Goal: Task Accomplishment & Management: Manage account settings

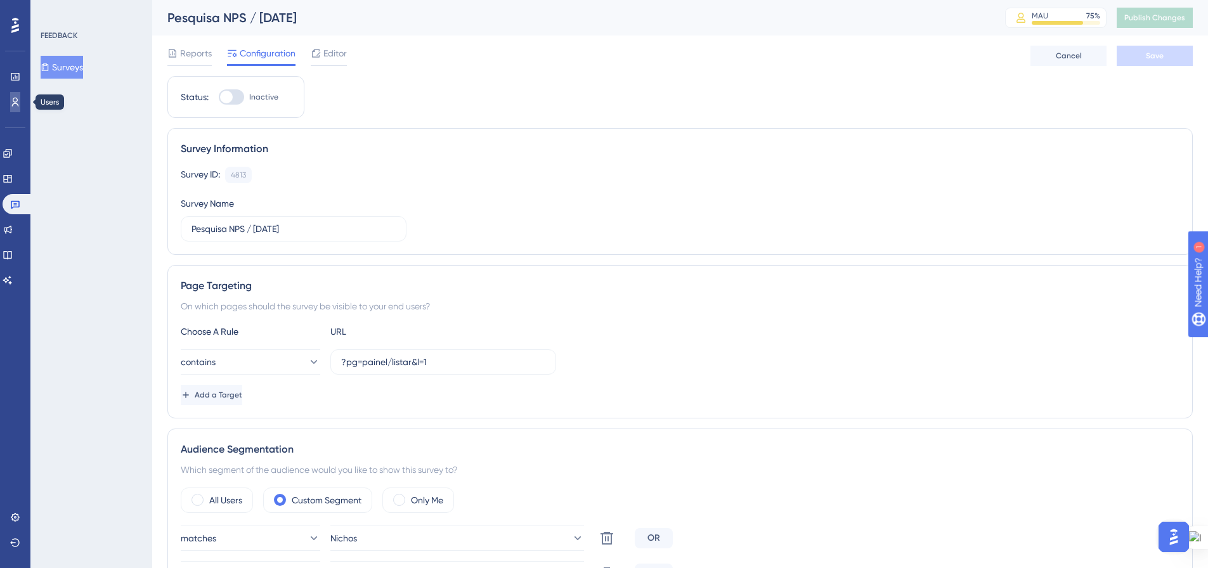
click at [17, 103] on icon at bounding box center [15, 102] width 10 height 10
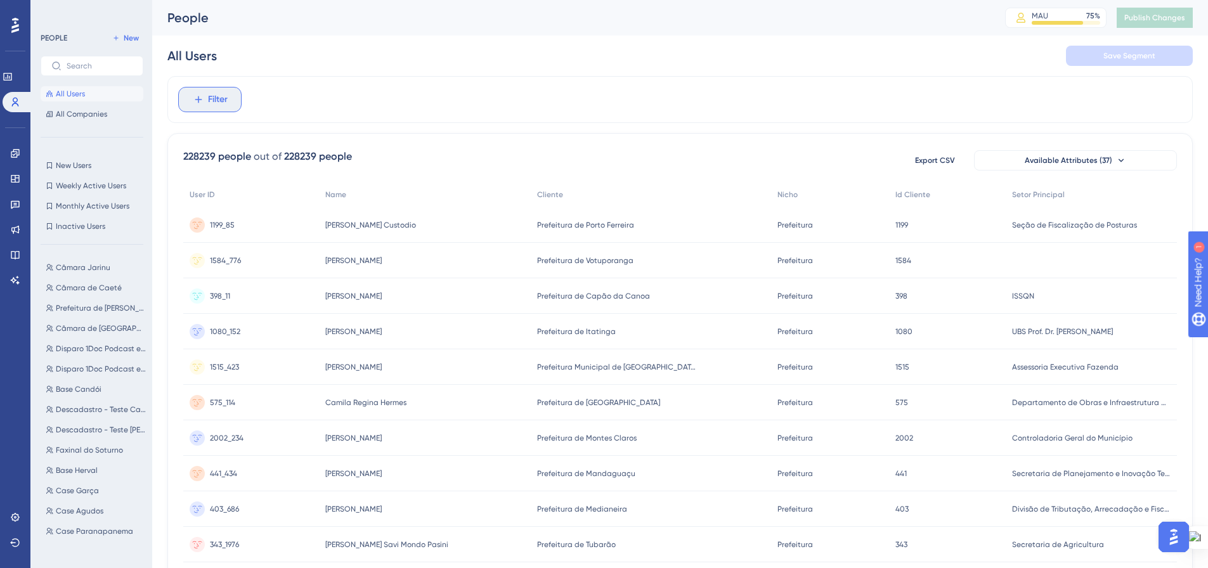
click at [204, 105] on button "Filter" at bounding box center [209, 99] width 63 height 25
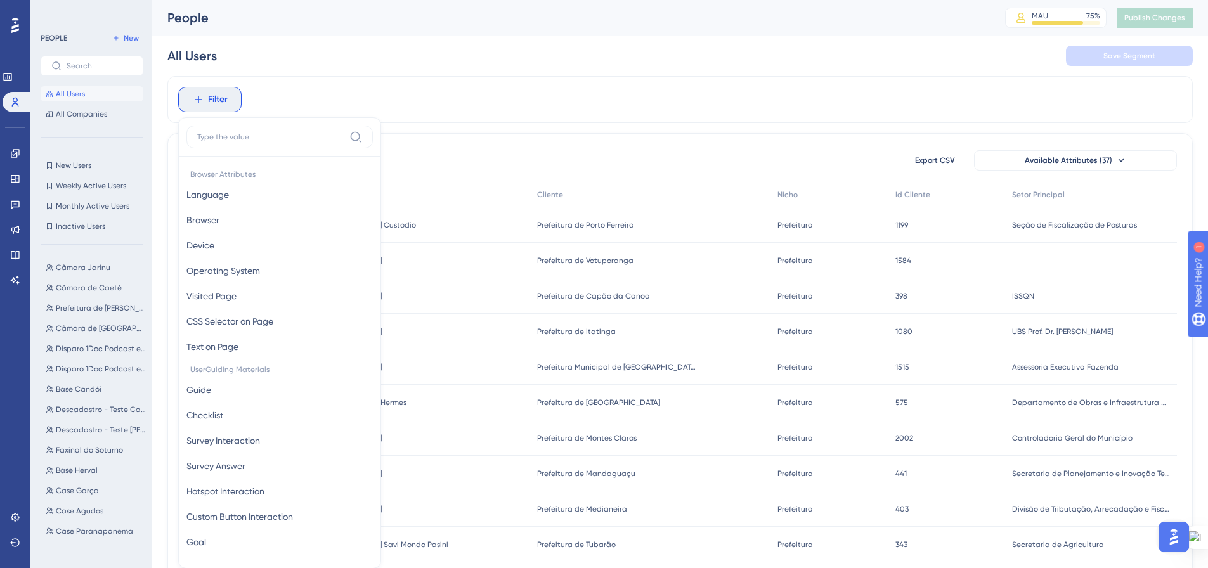
scroll to position [59, 0]
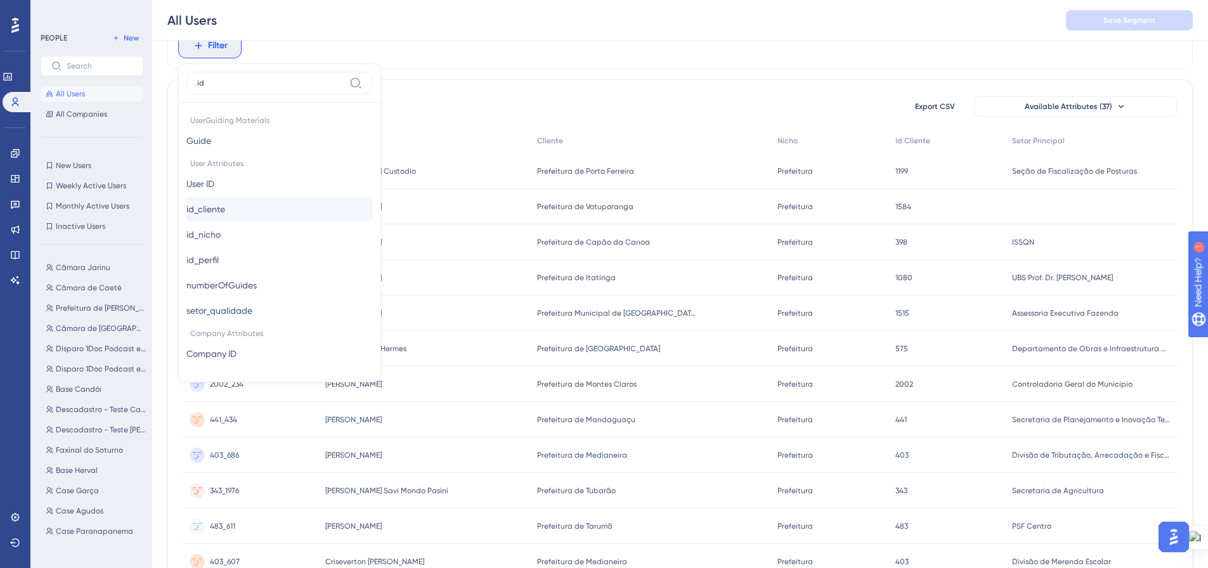
type input "id"
click at [316, 208] on button "id_cliente id_cliente" at bounding box center [279, 209] width 186 height 25
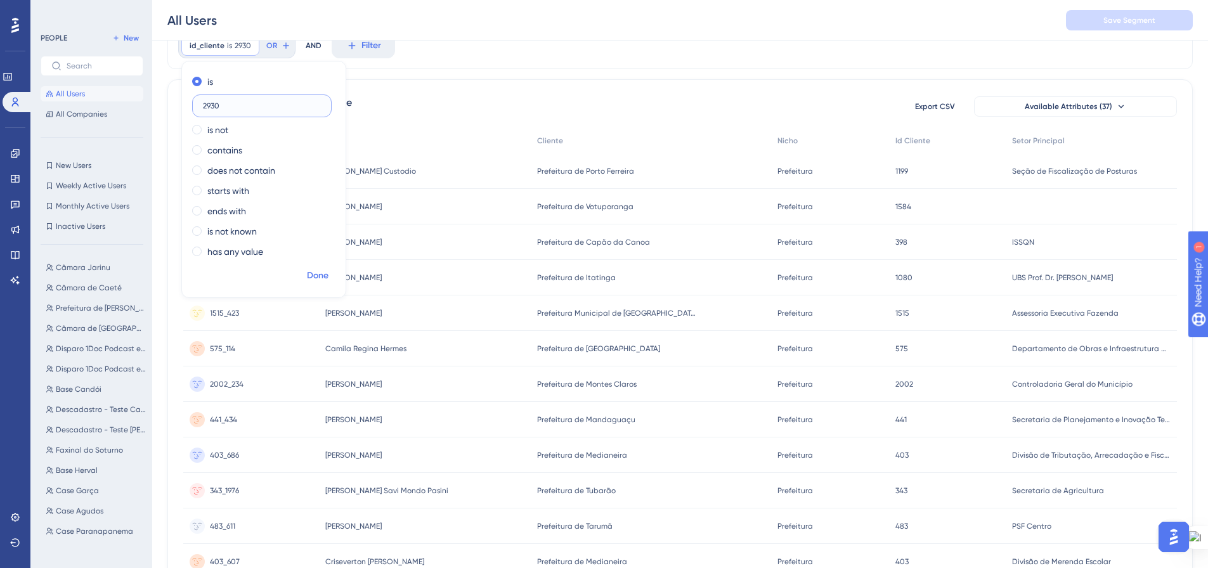
type input "2930"
click at [316, 276] on span "Done" at bounding box center [318, 275] width 22 height 15
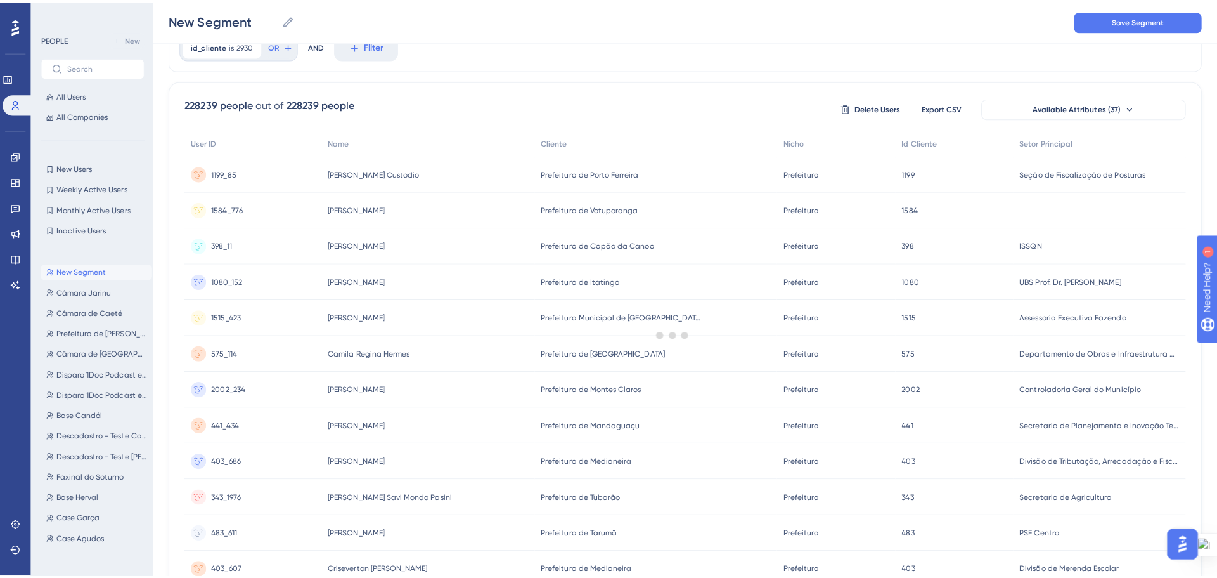
scroll to position [0, 0]
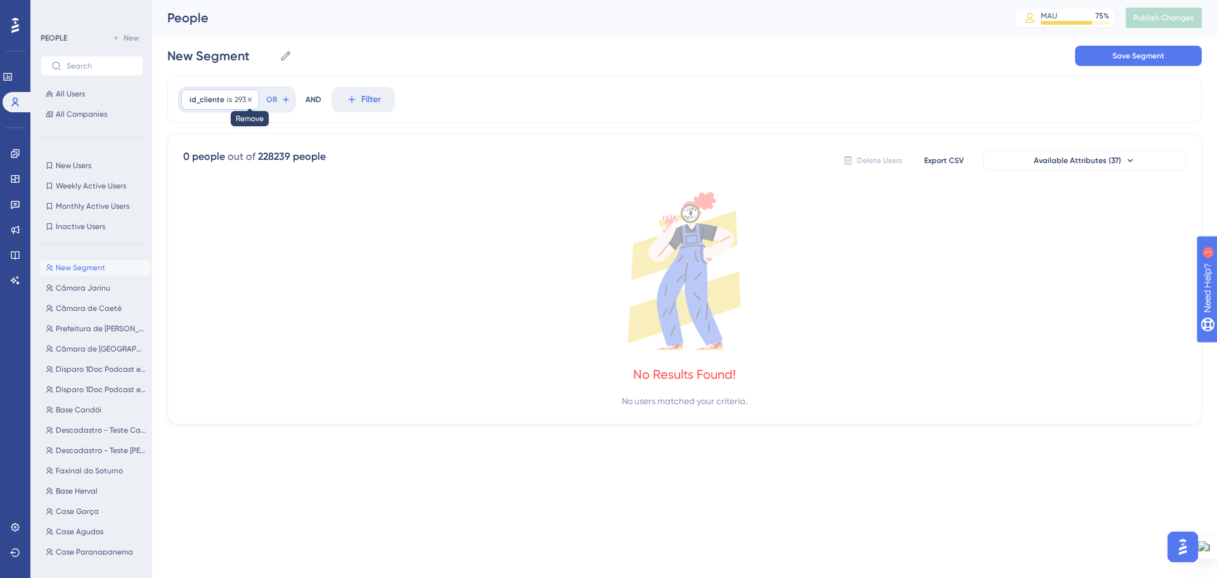
click at [247, 98] on icon at bounding box center [250, 100] width 8 height 8
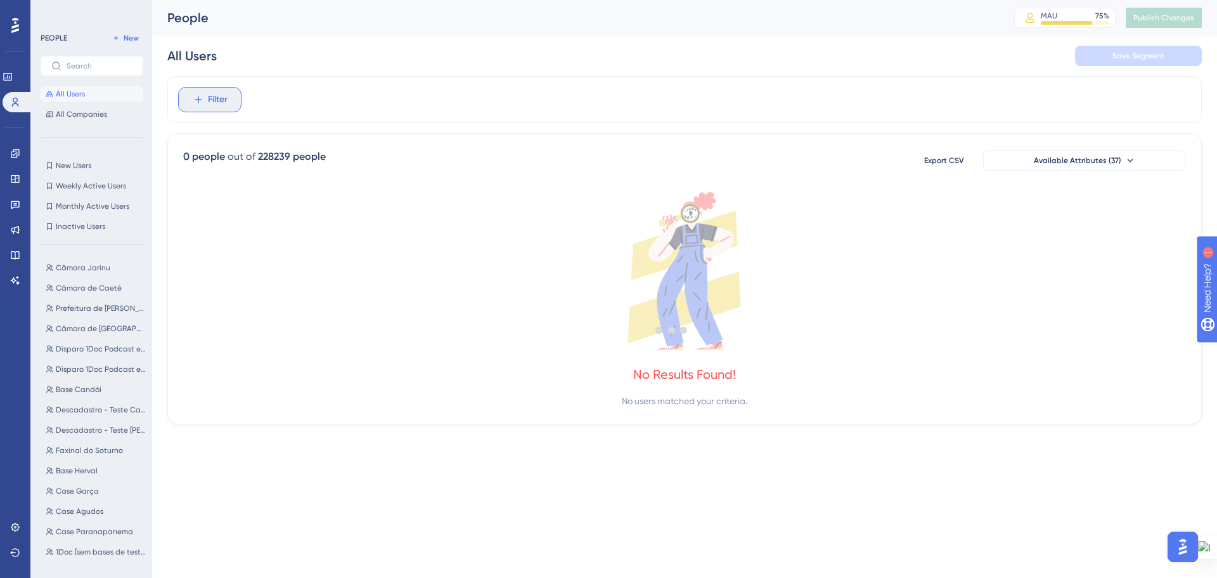
click at [211, 103] on span "Filter" at bounding box center [218, 99] width 20 height 15
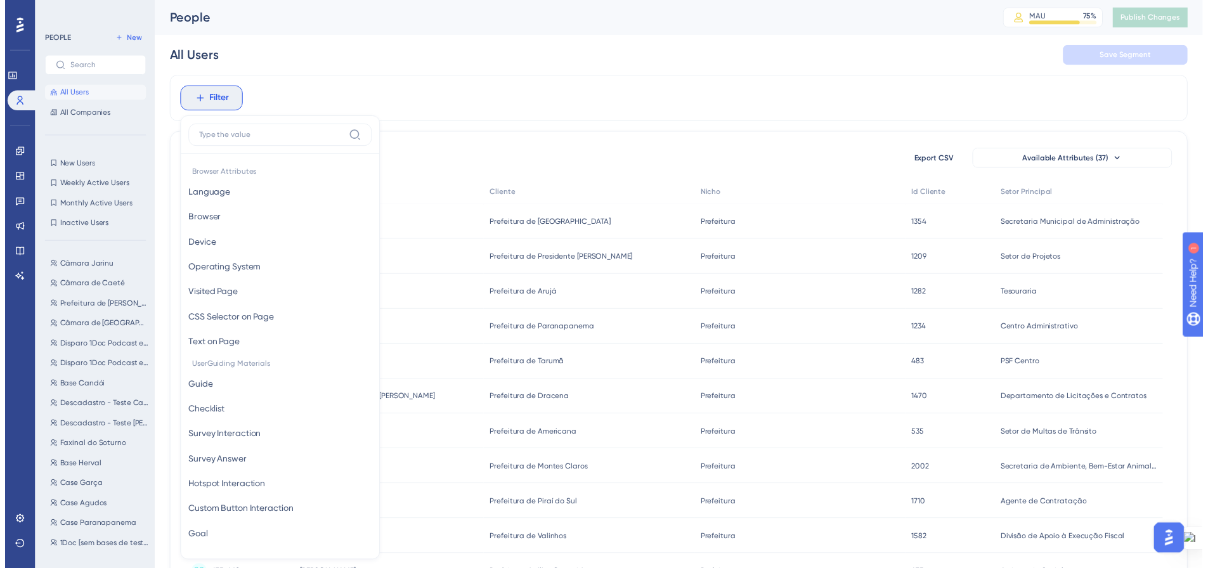
scroll to position [59, 0]
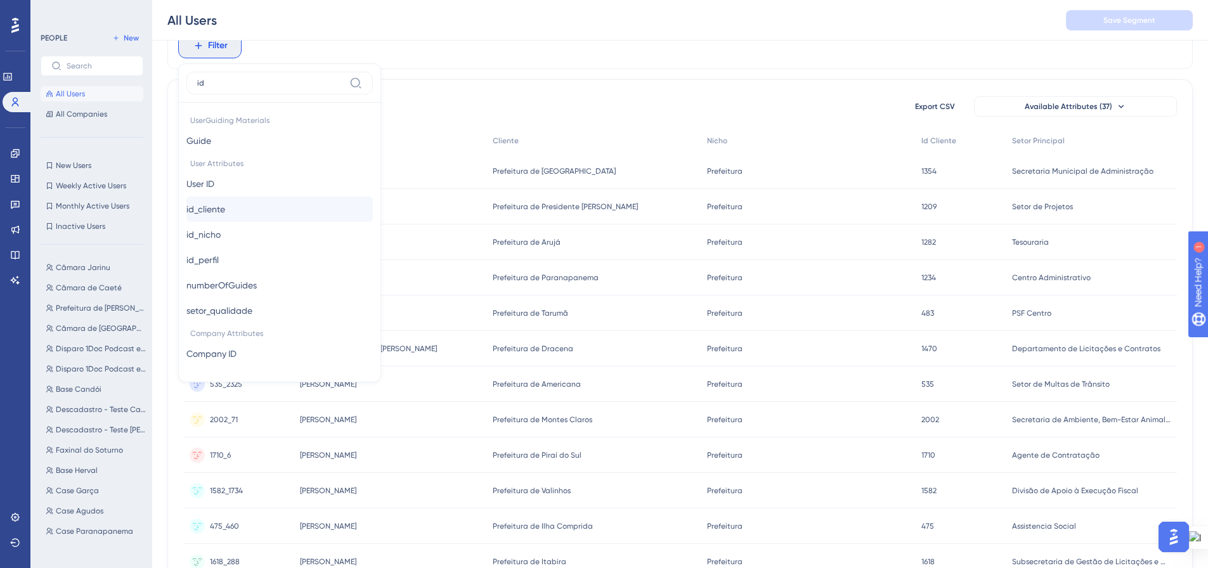
type input "id"
click at [239, 212] on button "id_cliente id_cliente" at bounding box center [279, 209] width 186 height 25
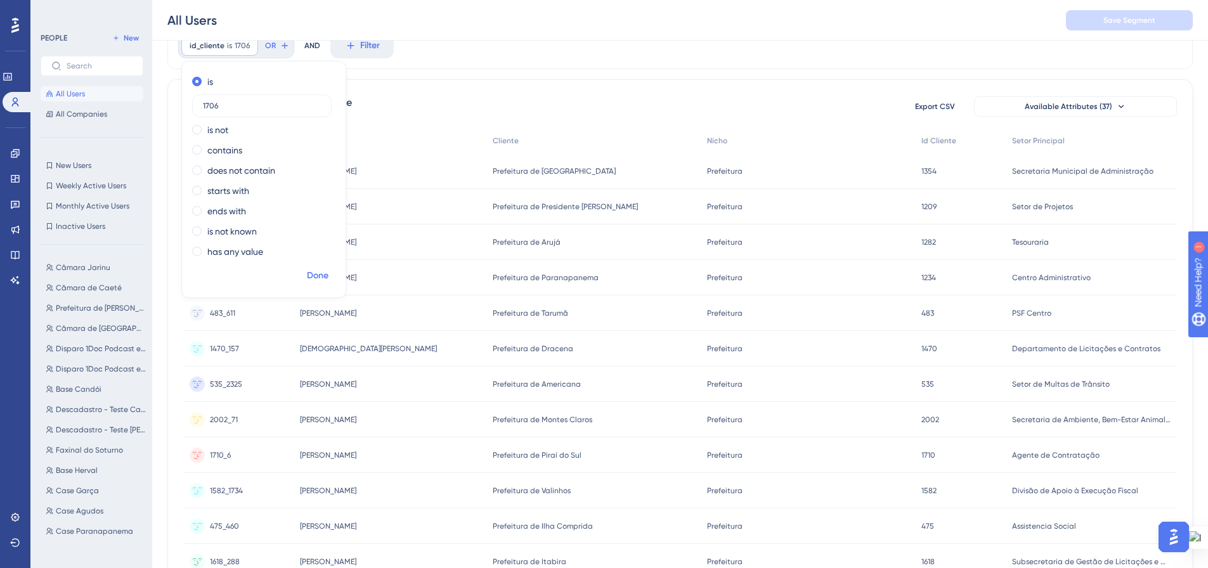
type input "1706"
click at [314, 277] on span "Done" at bounding box center [318, 275] width 22 height 15
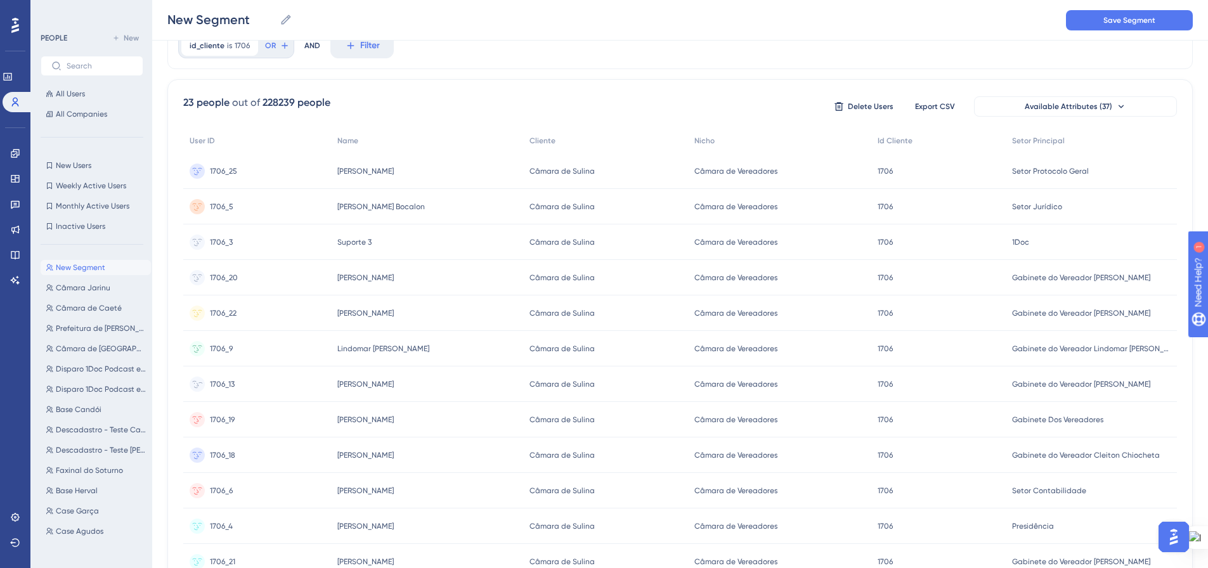
scroll to position [0, 0]
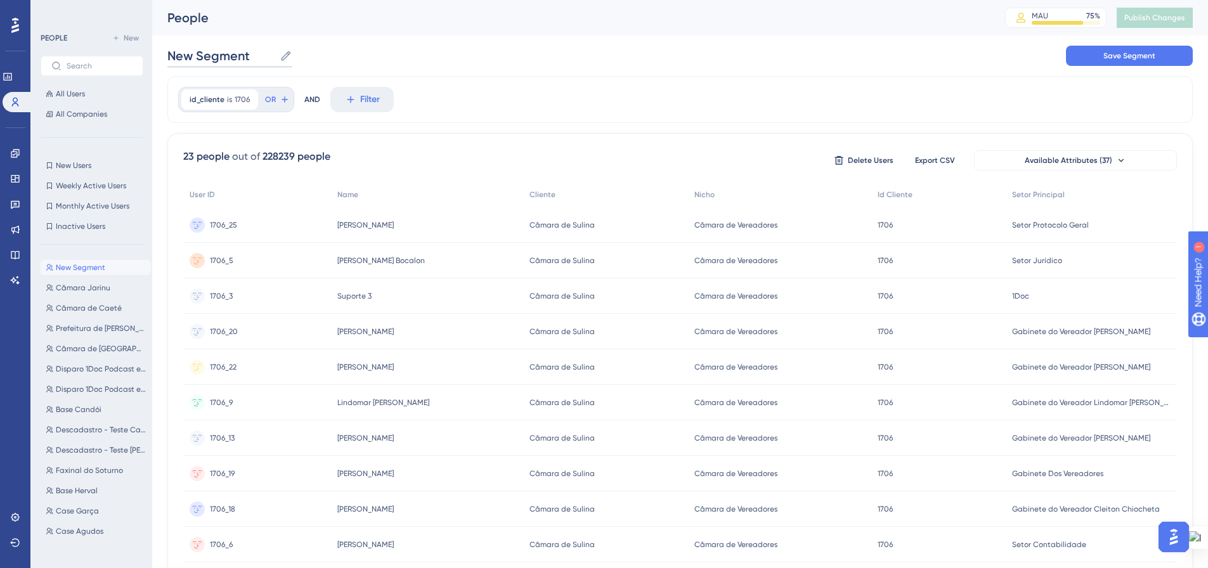
click at [236, 50] on input "New Segment" at bounding box center [220, 56] width 107 height 18
click at [223, 52] on input "Câmara" at bounding box center [204, 56] width 74 height 18
type input "Câmara de Sulina"
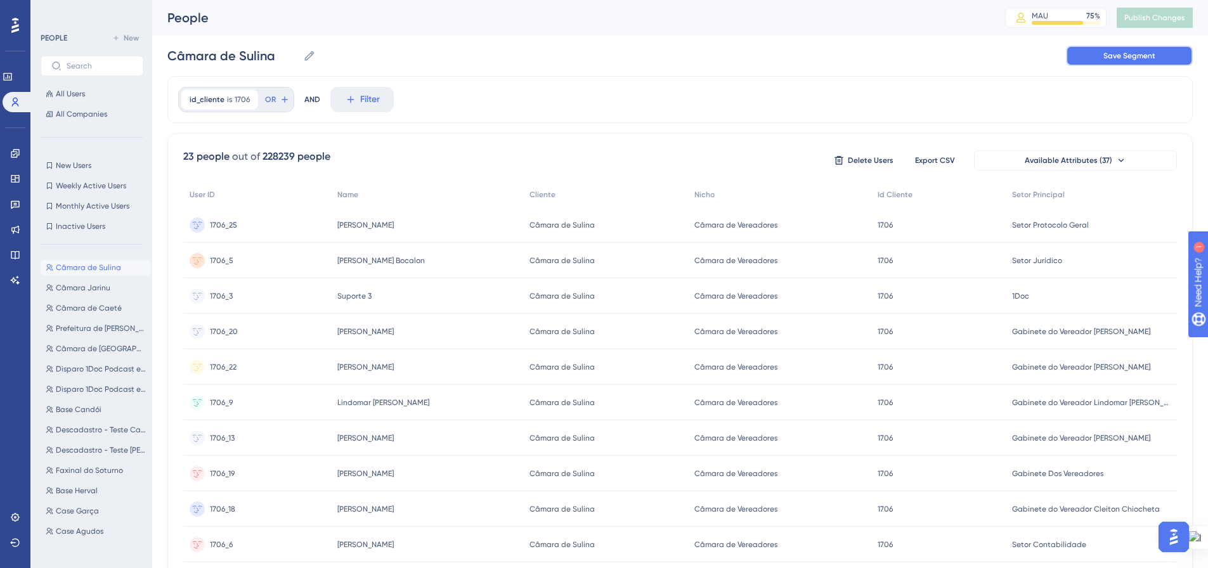
click at [1080, 54] on button "Save Segment" at bounding box center [1129, 56] width 127 height 20
click at [20, 153] on link at bounding box center [15, 153] width 10 height 20
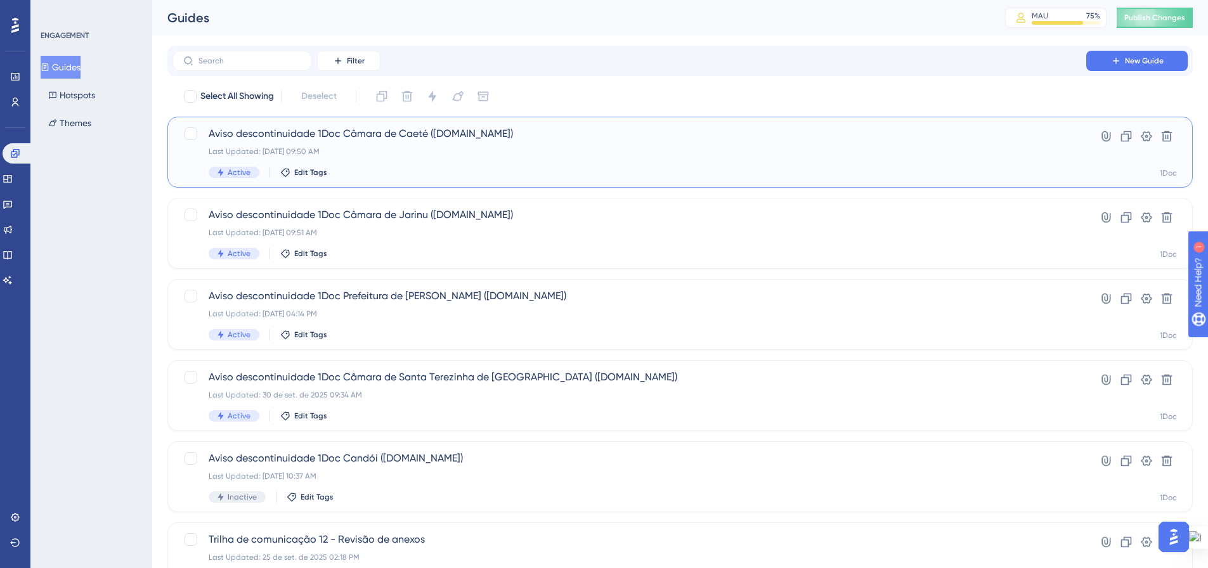
click at [373, 133] on span "Aviso descontinuidade 1Doc Câmara de Caeté ([DOMAIN_NAME])" at bounding box center [629, 133] width 841 height 15
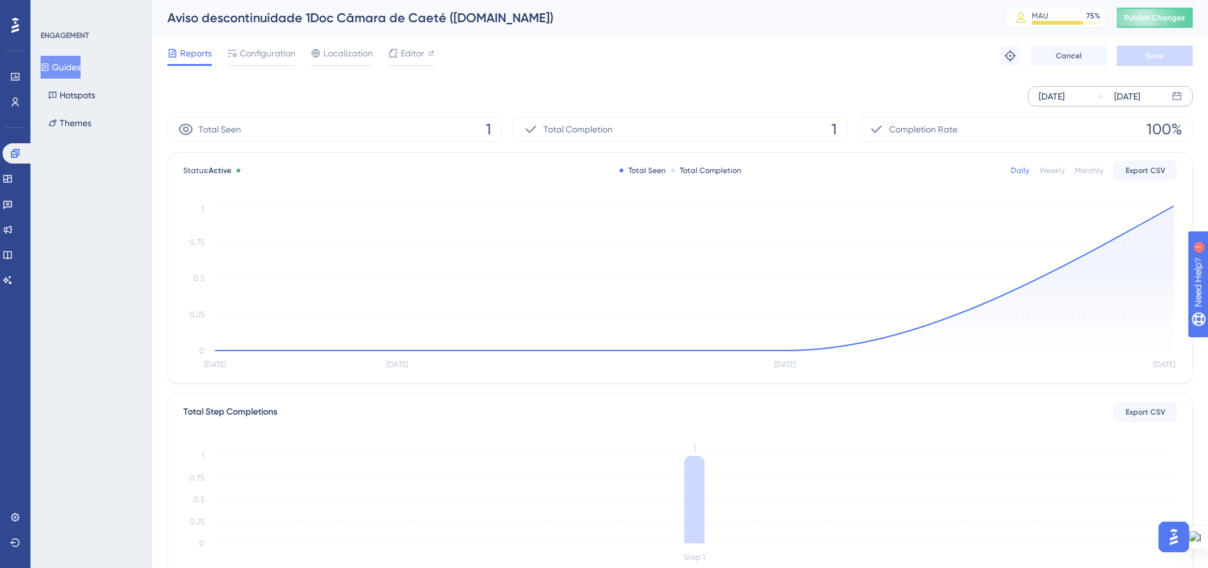
click at [1057, 86] on div "[DATE] [DATE]" at bounding box center [1110, 96] width 165 height 20
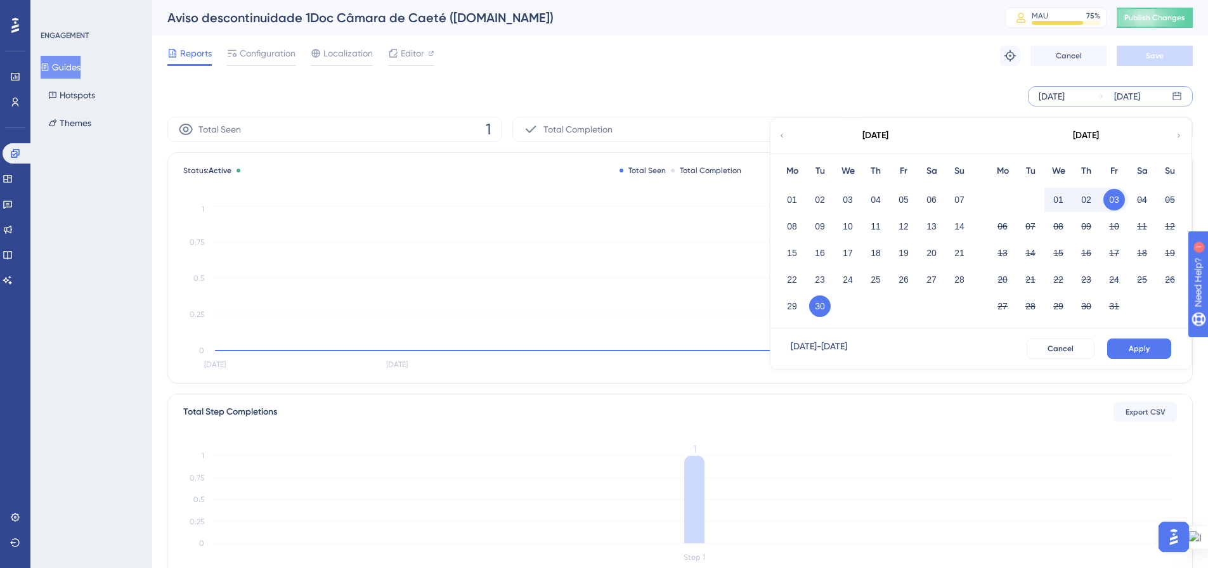
click at [768, 83] on div "[DATE] [DATE] [DATE] Mo Tu We Th Fr Sa Su 01 02 03 04 05 06 07 08 09 10 11 12 1…" at bounding box center [679, 96] width 1025 height 41
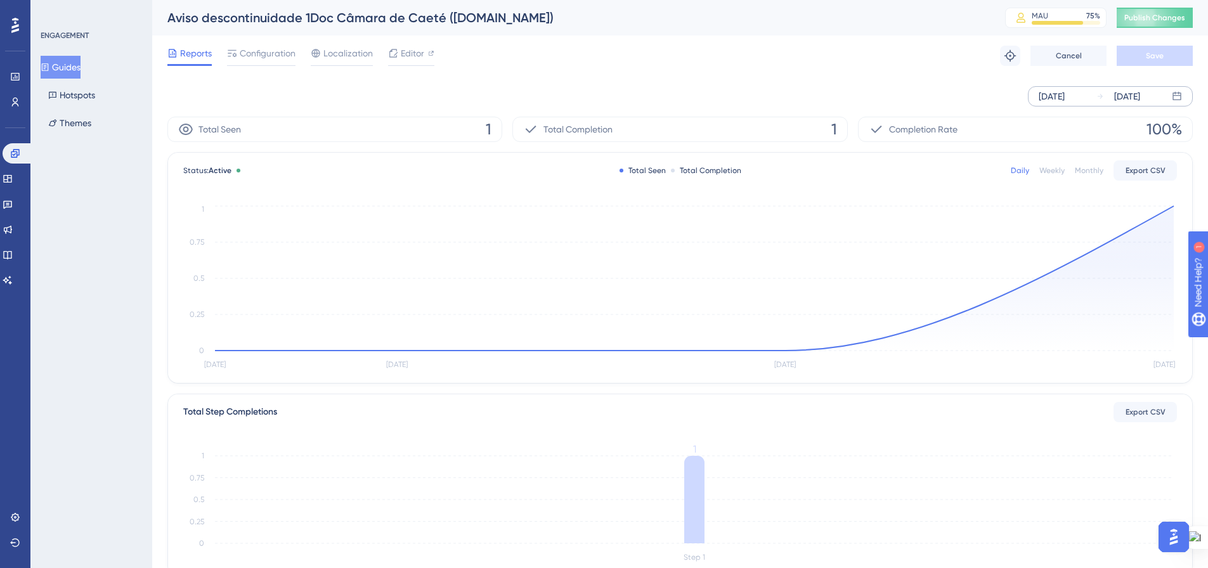
click at [1065, 94] on div "[DATE]" at bounding box center [1052, 96] width 26 height 15
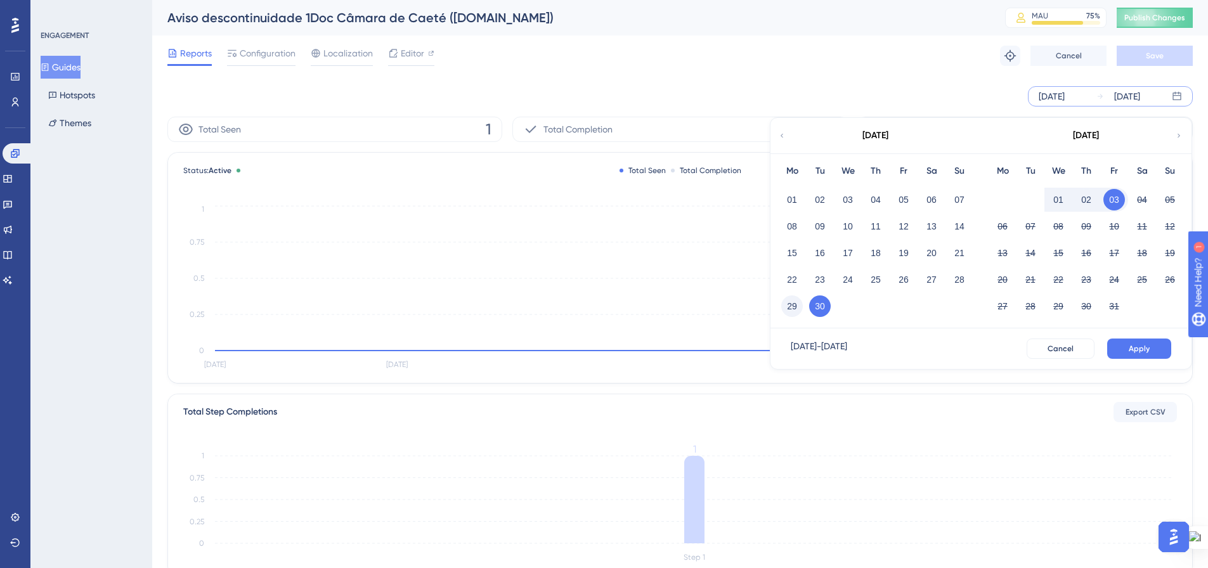
click at [796, 309] on button "29" at bounding box center [792, 306] width 22 height 22
click at [1125, 344] on button "Apply" at bounding box center [1139, 349] width 64 height 20
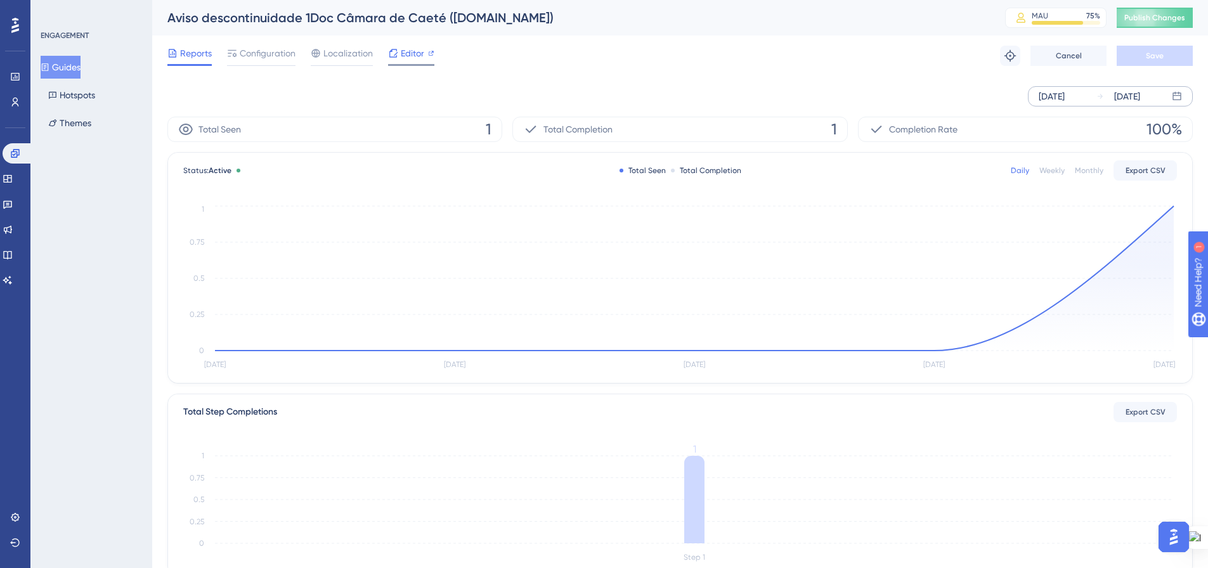
click at [399, 54] on div "Editor" at bounding box center [411, 53] width 46 height 15
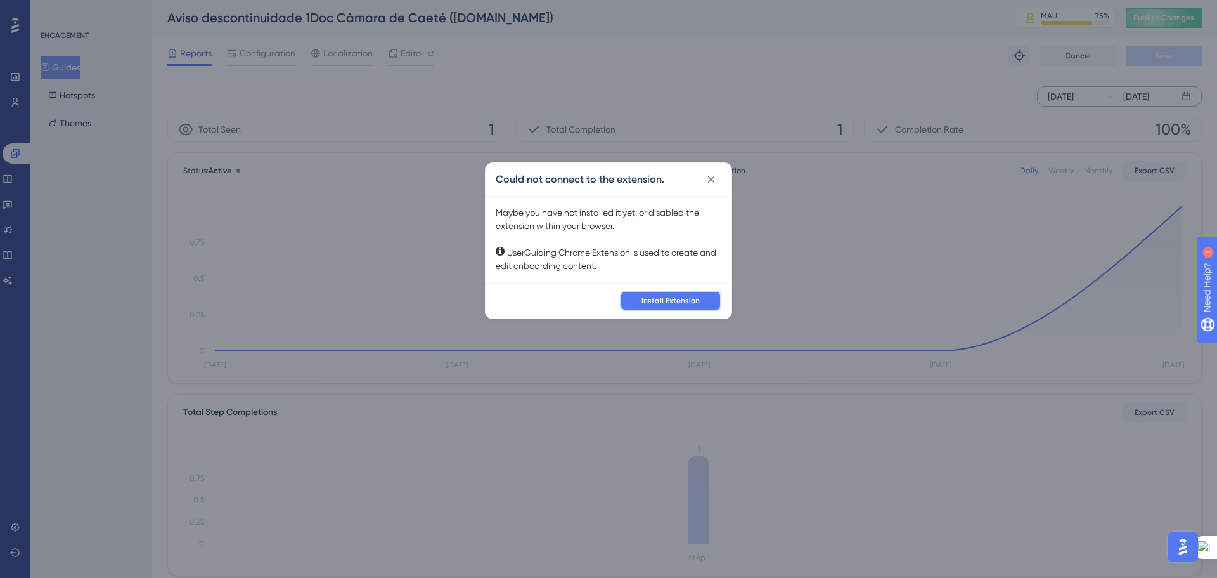
click at [678, 303] on span "Install Extension" at bounding box center [671, 300] width 58 height 10
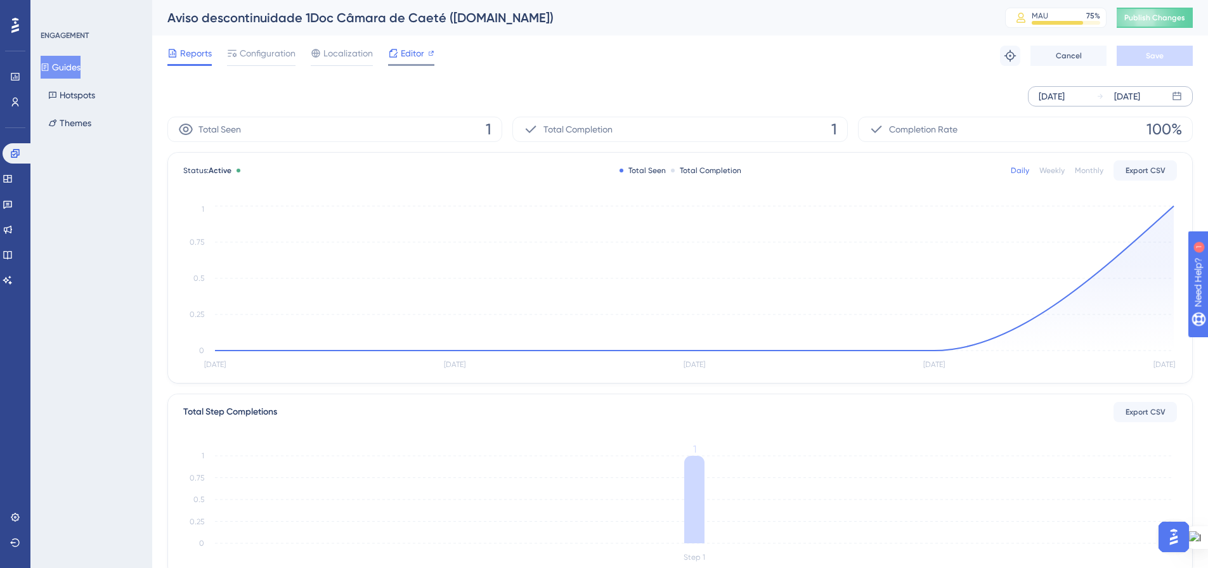
click at [412, 56] on span "Editor" at bounding box center [412, 53] width 23 height 15
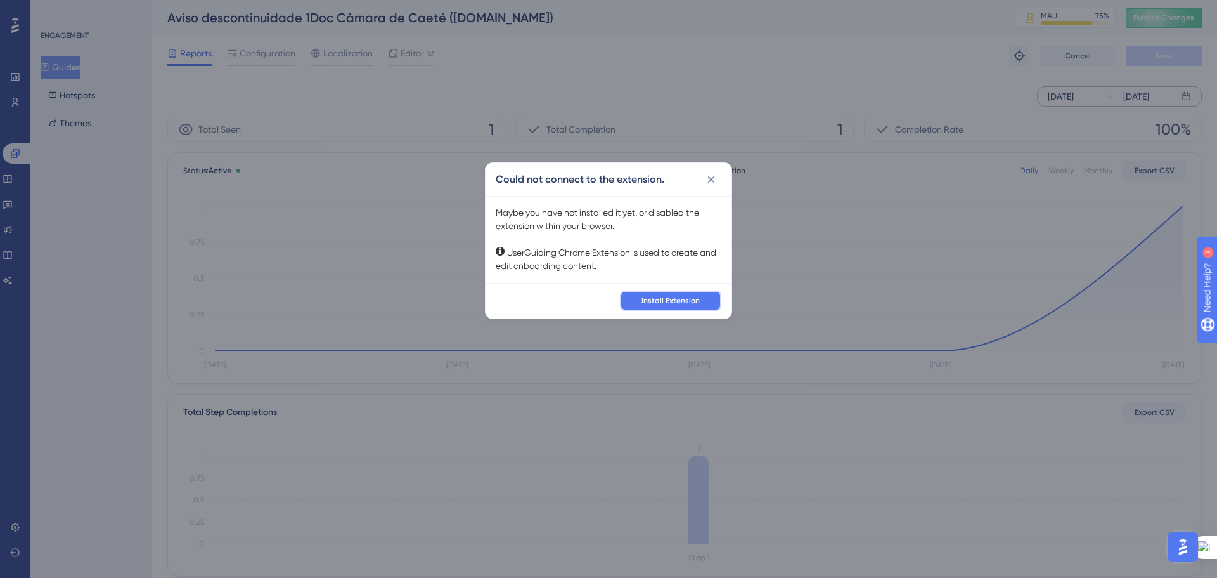
click at [656, 295] on span "Install Extension" at bounding box center [671, 300] width 58 height 10
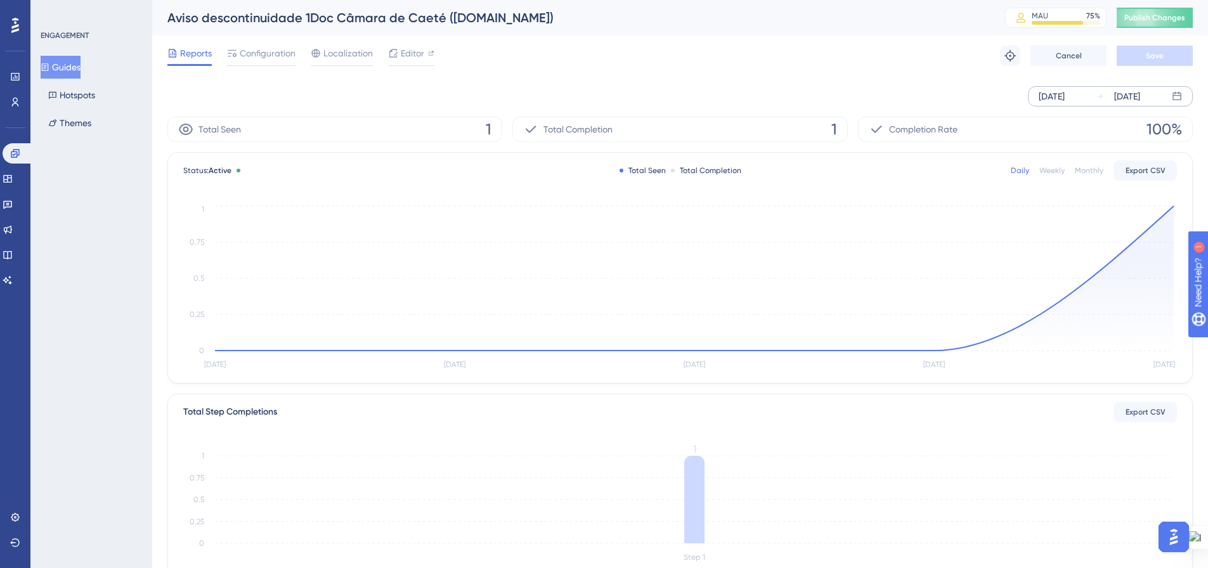
drag, startPoint x: 76, startPoint y: 70, endPoint x: 132, endPoint y: 147, distance: 94.9
click at [75, 70] on button "Guides" at bounding box center [61, 67] width 40 height 23
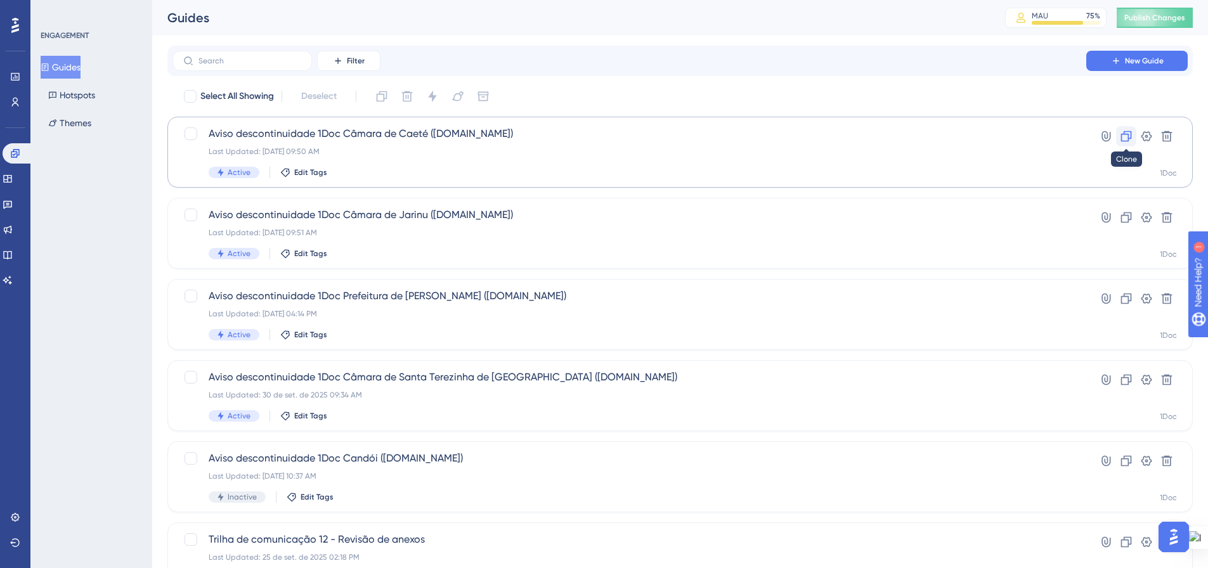
click at [1125, 136] on icon at bounding box center [1126, 136] width 13 height 13
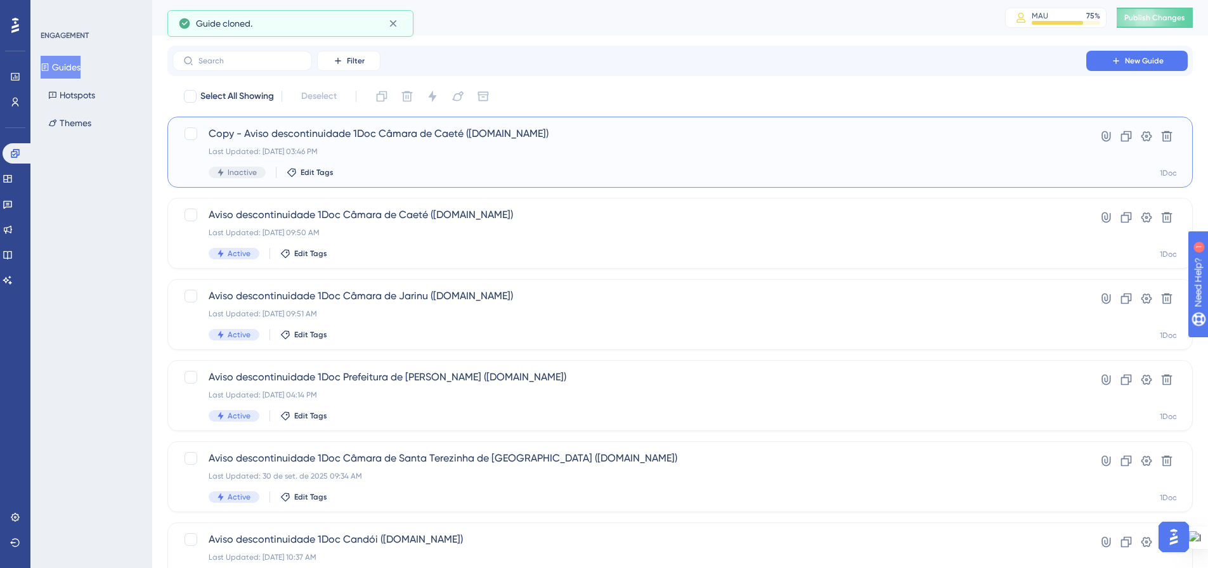
click at [244, 145] on div "Copy - Aviso descontinuidade 1Doc Câmara de Caeté ([DOMAIN_NAME]) Last Updated:…" at bounding box center [629, 152] width 841 height 52
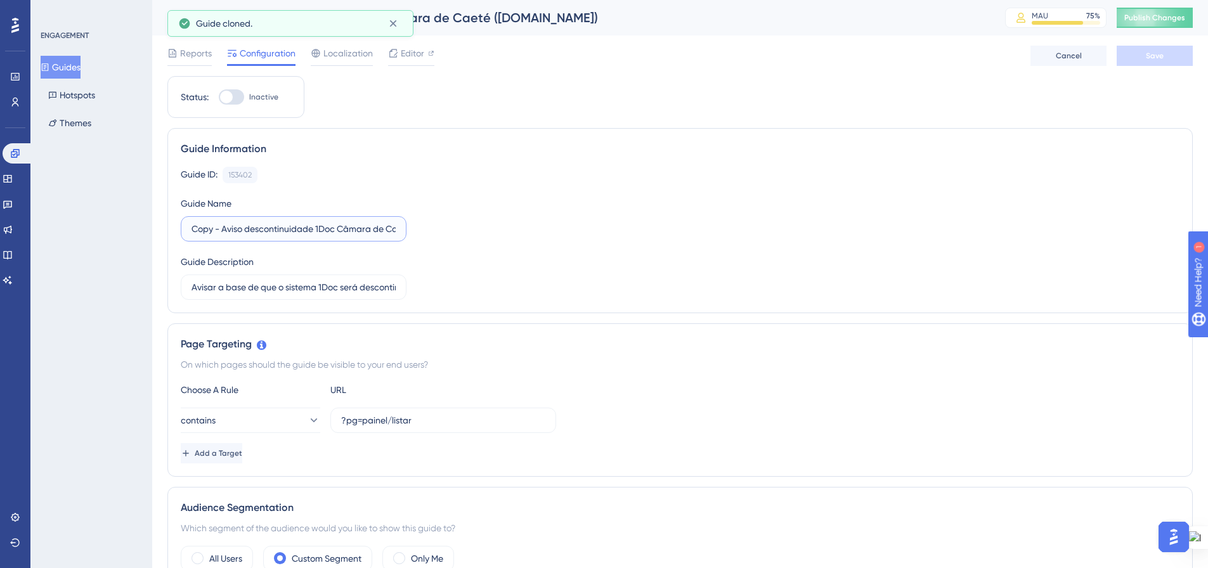
drag, startPoint x: 222, startPoint y: 233, endPoint x: 177, endPoint y: 232, distance: 45.0
click at [177, 232] on div "Guide Information Guide ID: 153402 Copy Guide Name Copy - Aviso descontinuidade…" at bounding box center [679, 220] width 1025 height 185
drag, startPoint x: 359, startPoint y: 230, endPoint x: 372, endPoint y: 234, distance: 13.8
click at [372, 234] on input "Aviso descontinuidade 1Doc Câmara de Caeté ([DOMAIN_NAME])" at bounding box center [293, 229] width 204 height 14
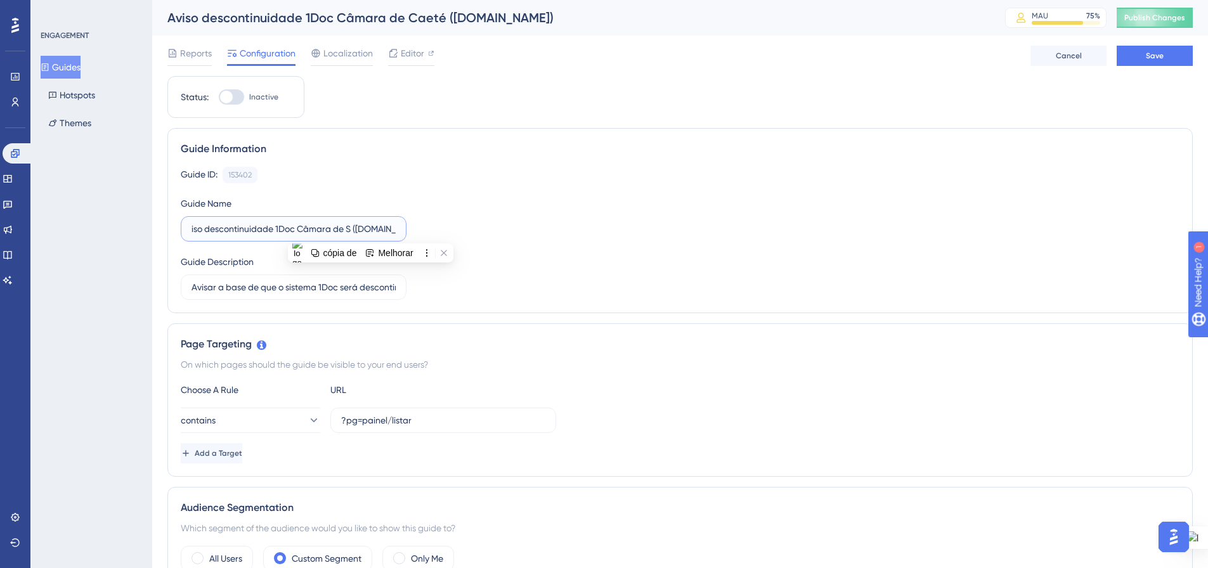
scroll to position [0, 1]
type input "Aviso descontinuidade 1Doc Câmara de Sulina ([DOMAIN_NAME])"
click at [425, 287] on div "Guide ID: 153402 Copy Guide Name Aviso descontinuidade 1Doc Câmara de Sulina ([…" at bounding box center [680, 233] width 999 height 133
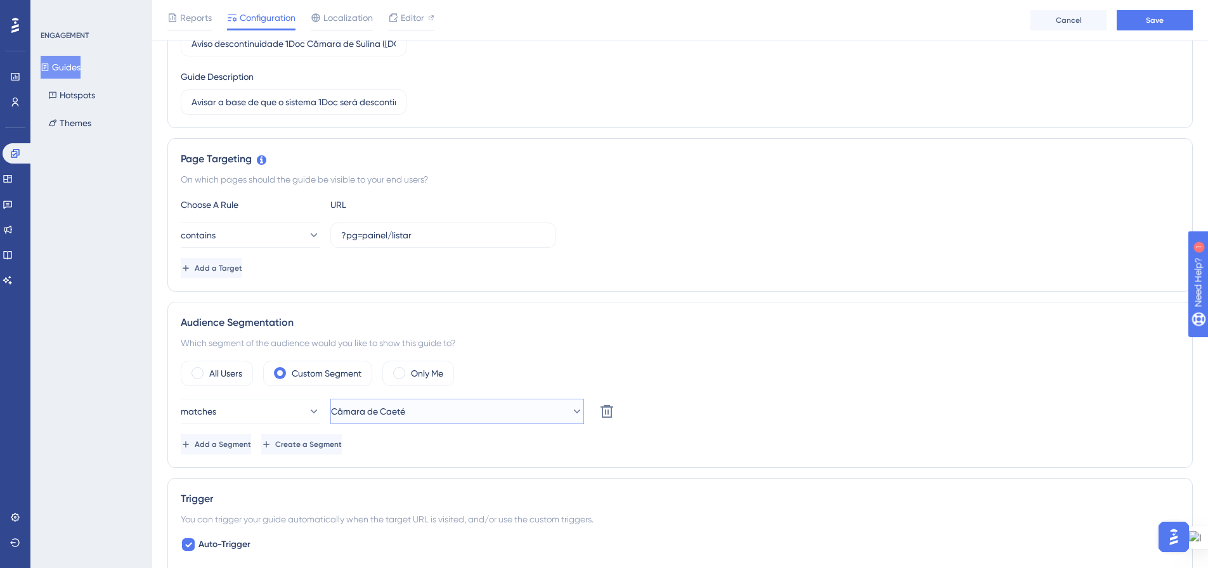
click at [480, 415] on button "Câmara de Caeté" at bounding box center [457, 411] width 254 height 25
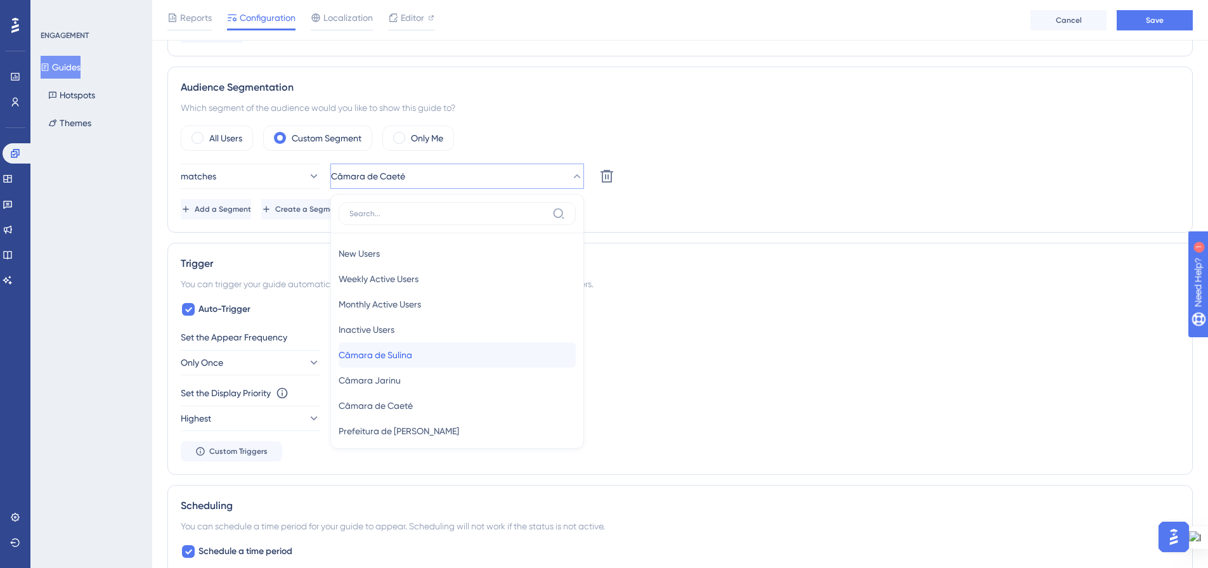
click at [484, 363] on div "Câmara de [PERSON_NAME] de Sulina" at bounding box center [457, 354] width 237 height 25
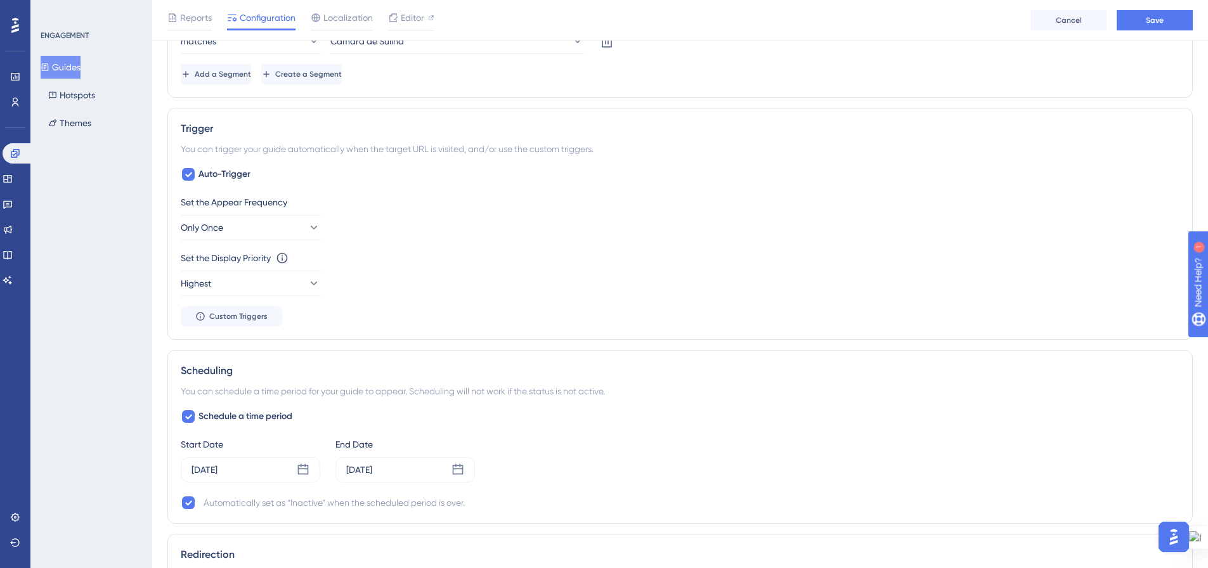
scroll to position [616, 0]
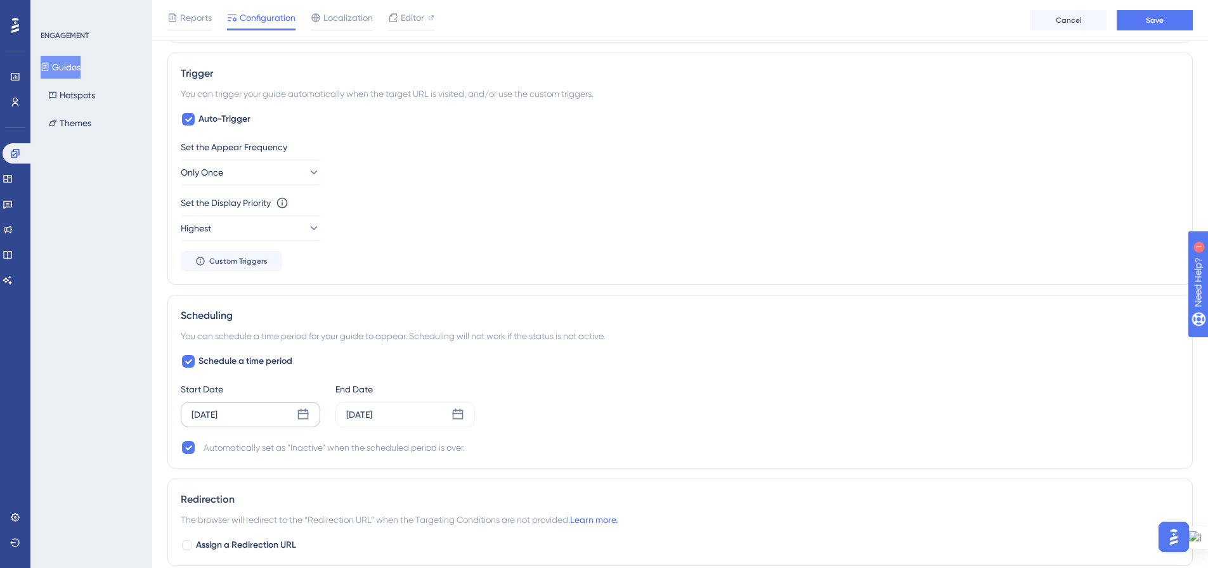
click at [300, 411] on icon at bounding box center [303, 414] width 13 height 13
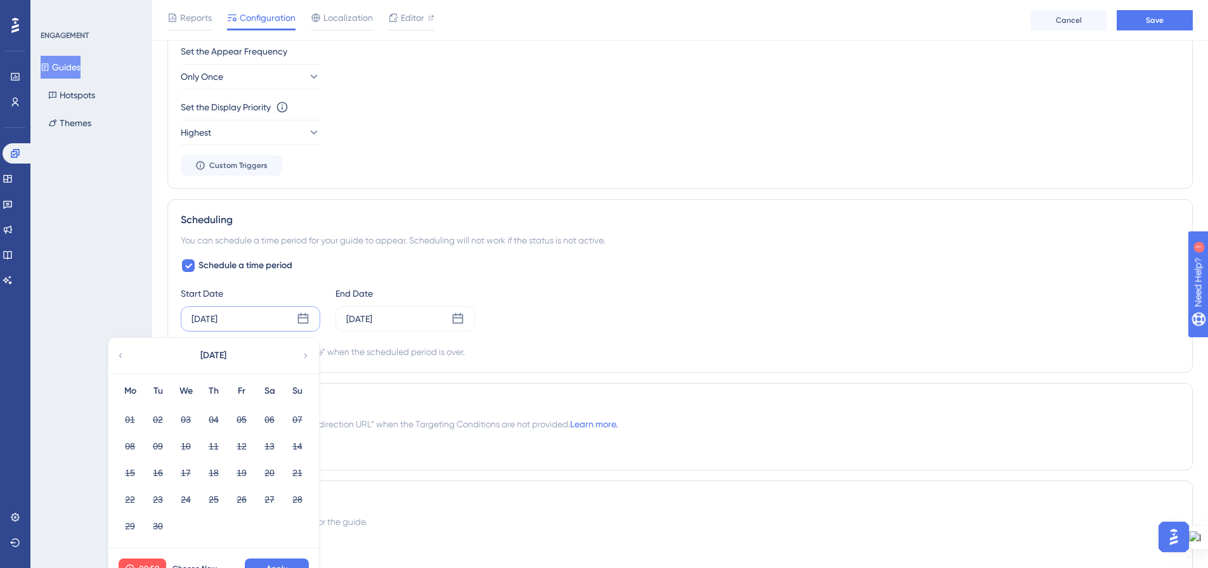
scroll to position [742, 0]
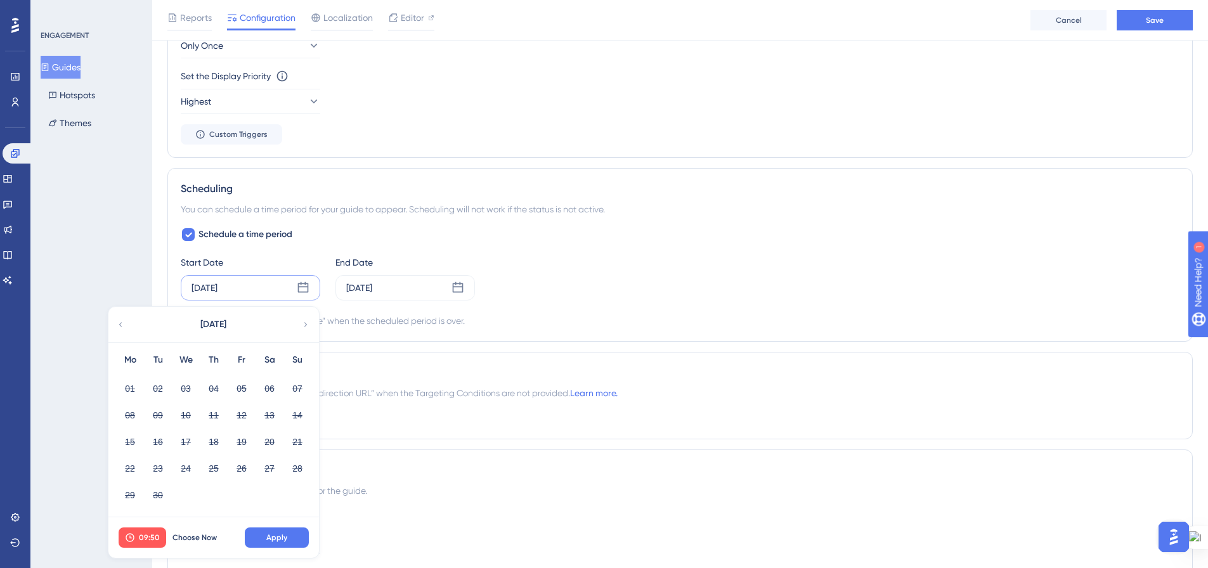
click at [310, 328] on div "[DATE]" at bounding box center [212, 325] width 209 height 36
click at [302, 325] on icon at bounding box center [305, 324] width 9 height 11
click at [457, 293] on icon at bounding box center [457, 288] width 13 height 13
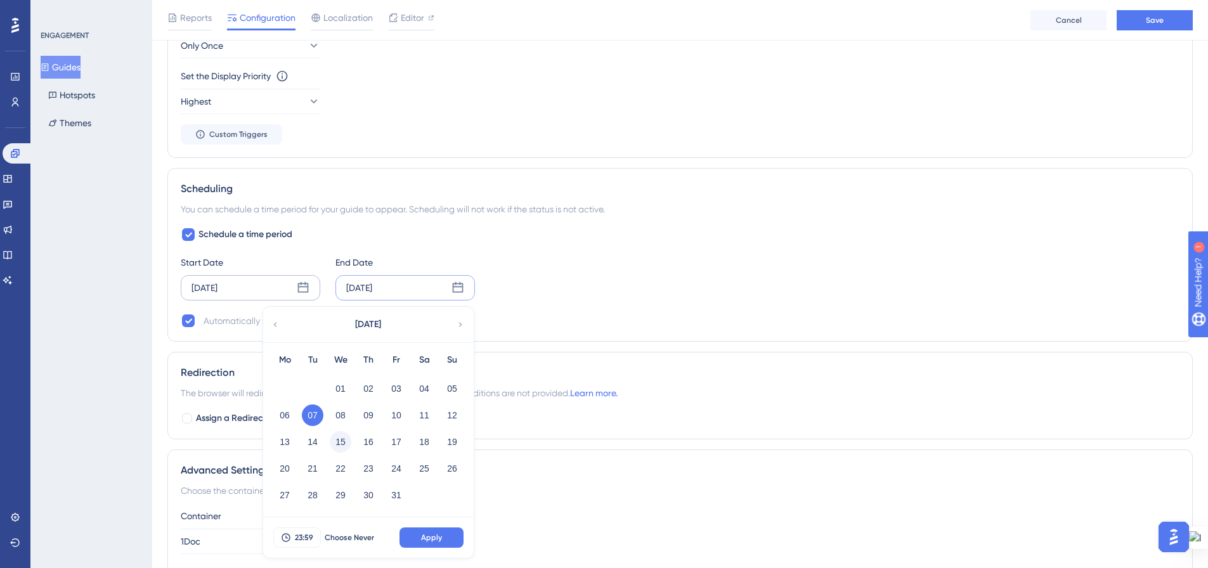
click at [336, 446] on button "15" at bounding box center [341, 442] width 22 height 22
click at [429, 538] on span "Apply" at bounding box center [431, 538] width 21 height 10
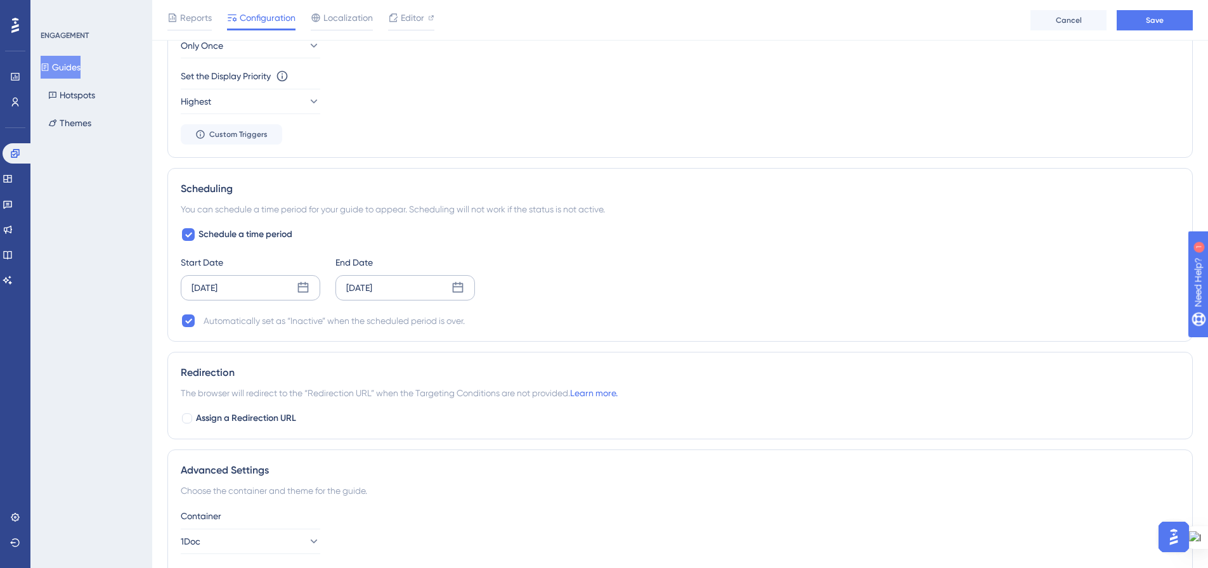
click at [301, 286] on icon at bounding box center [303, 288] width 13 height 13
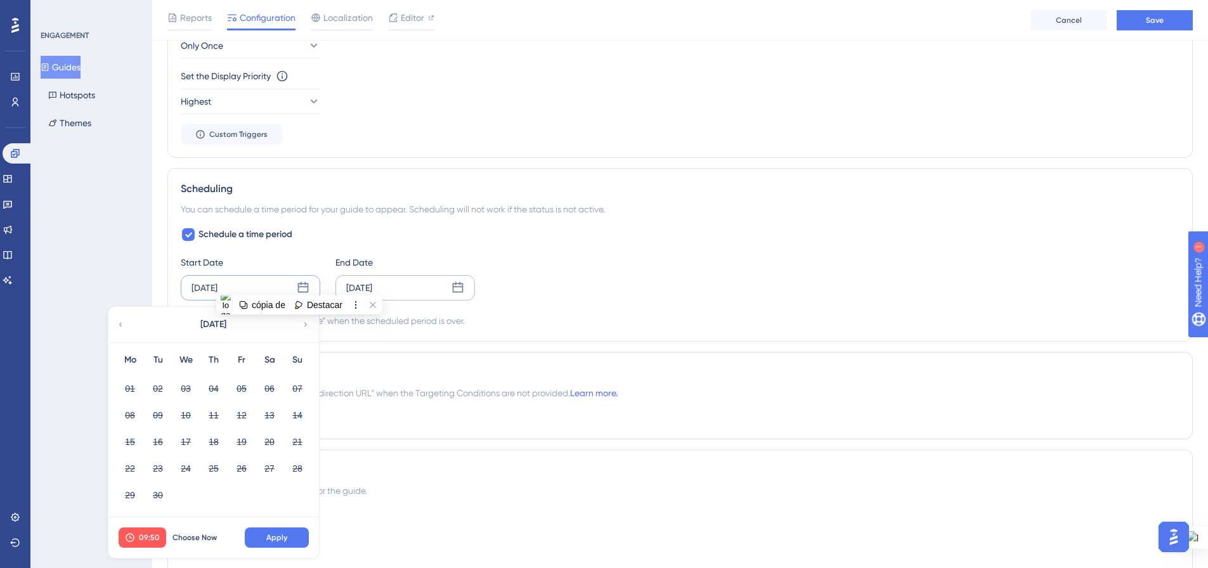
click at [253, 491] on div "29 30" at bounding box center [213, 494] width 195 height 27
click at [309, 324] on icon at bounding box center [305, 324] width 9 height 11
click at [156, 415] on button "07" at bounding box center [158, 416] width 22 height 22
click at [271, 538] on span "Apply" at bounding box center [276, 538] width 21 height 10
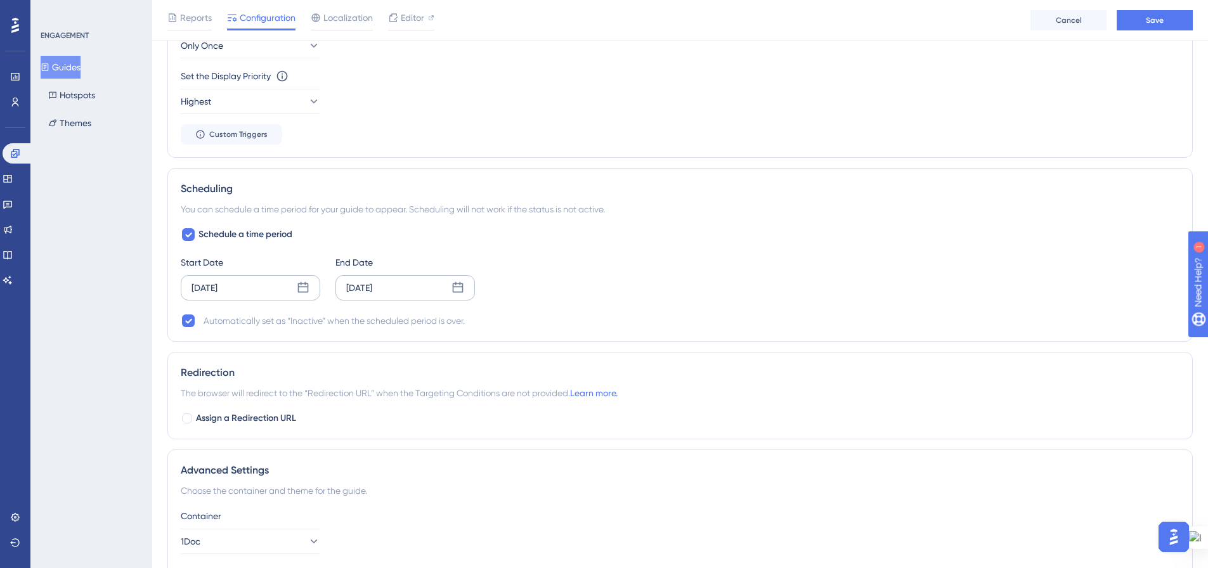
click at [305, 284] on icon at bounding box center [303, 287] width 11 height 11
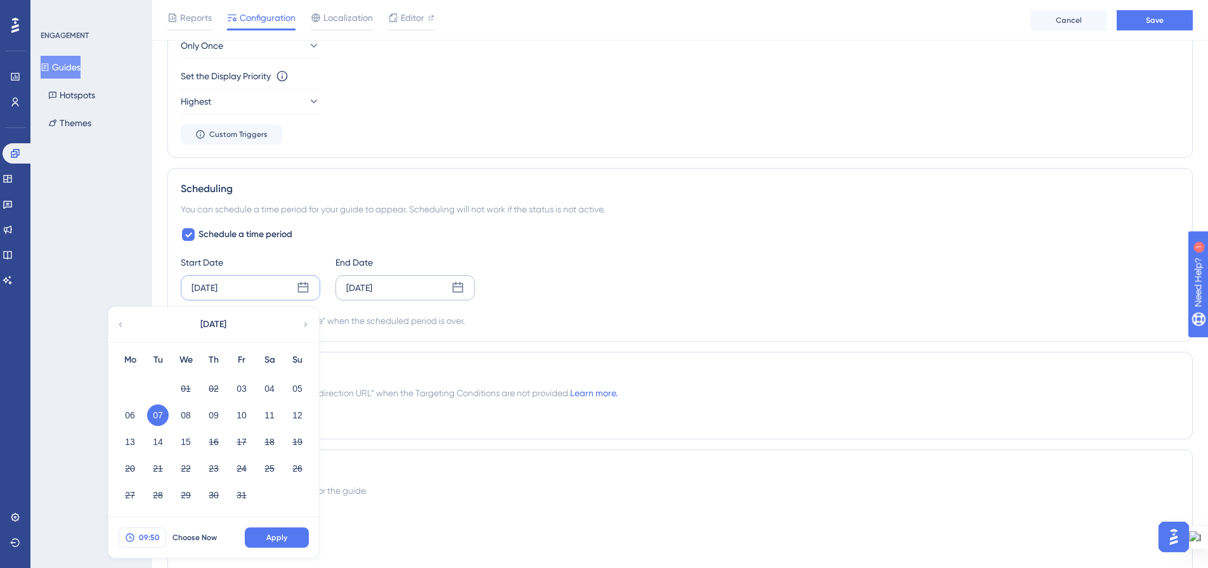
click at [150, 535] on span "09:50" at bounding box center [149, 538] width 21 height 10
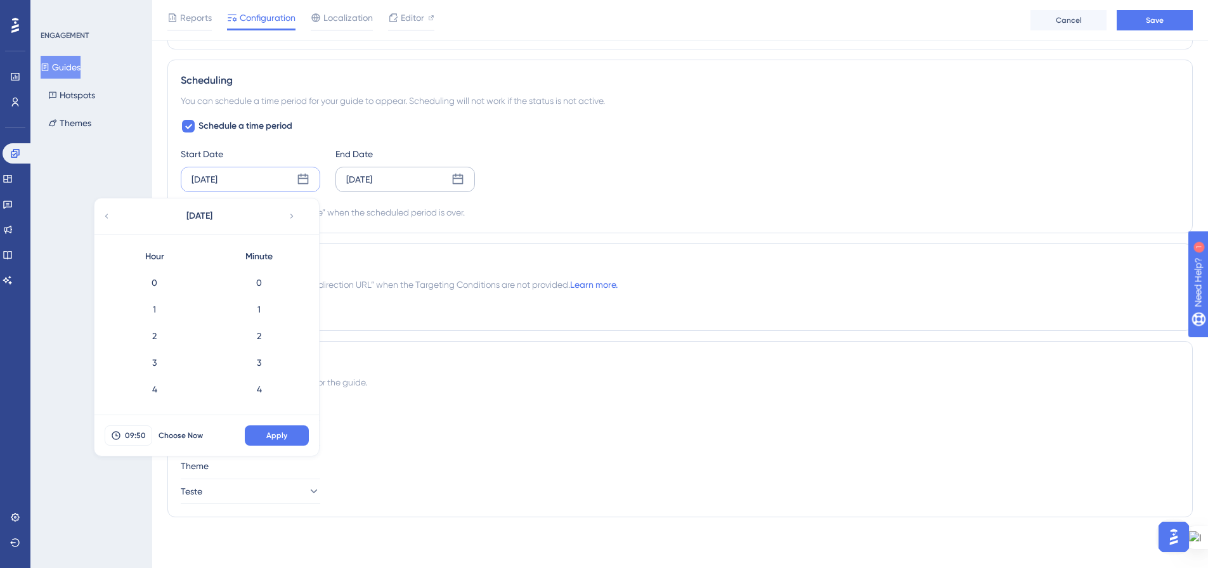
scroll to position [1277, 0]
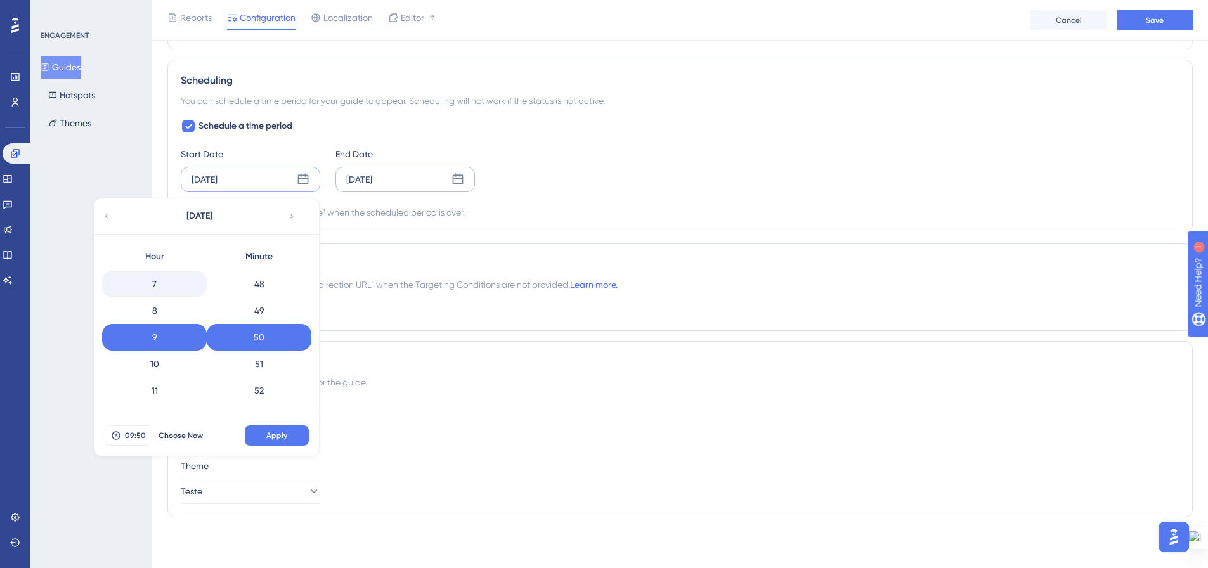
click at [161, 278] on div "7" at bounding box center [154, 284] width 105 height 27
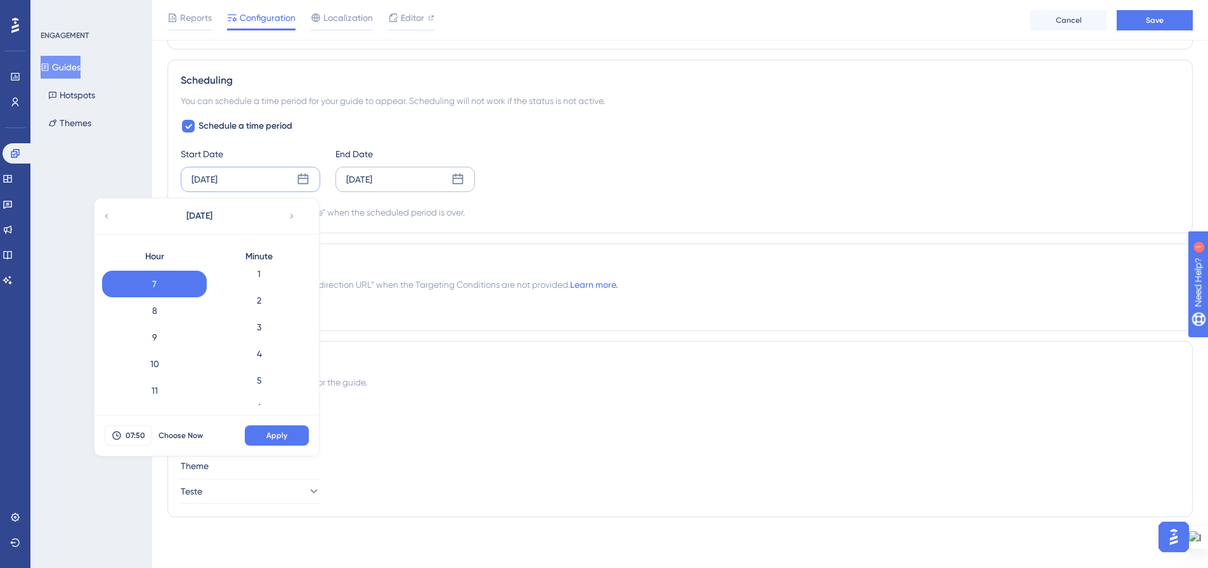
scroll to position [0, 0]
click at [252, 285] on div "0" at bounding box center [259, 282] width 105 height 27
click at [271, 436] on span "Apply" at bounding box center [276, 436] width 21 height 10
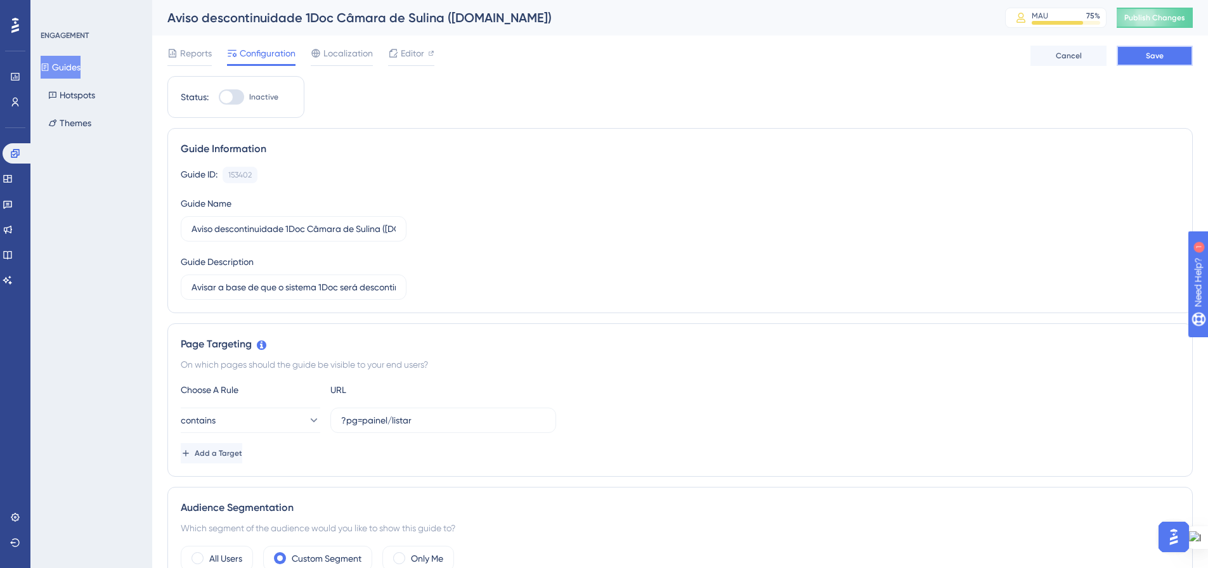
click at [1133, 60] on button "Save" at bounding box center [1155, 56] width 76 height 20
click at [1139, 22] on span "Publish Changes" at bounding box center [1154, 18] width 61 height 10
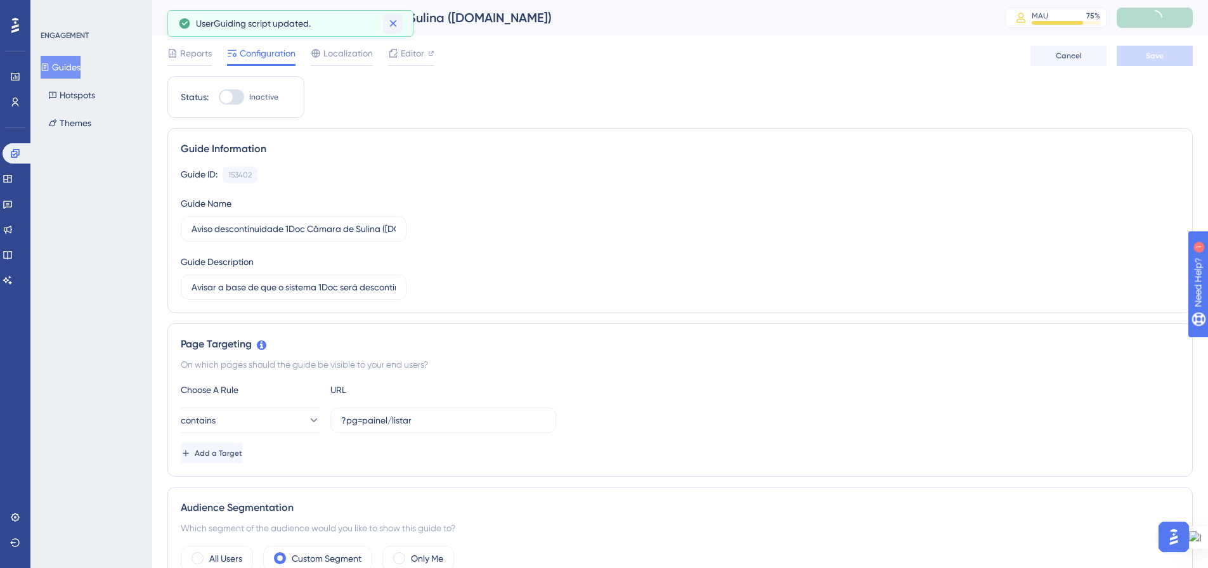
click at [394, 25] on icon at bounding box center [392, 23] width 7 height 7
click at [342, 59] on span "Localization" at bounding box center [347, 53] width 49 height 15
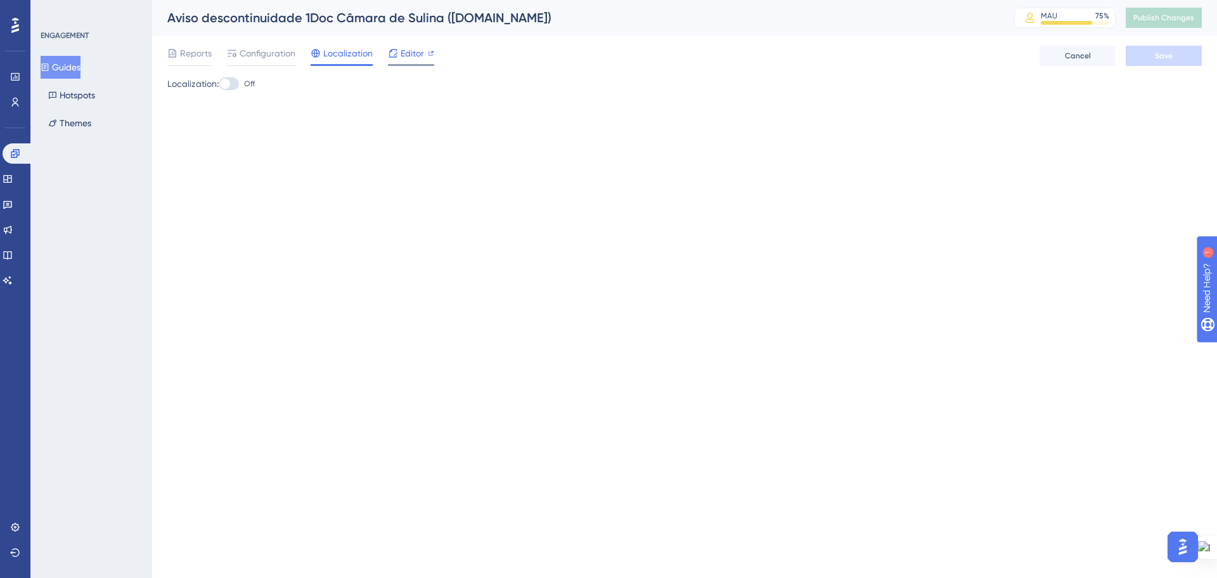
click at [391, 56] on icon at bounding box center [393, 53] width 10 height 10
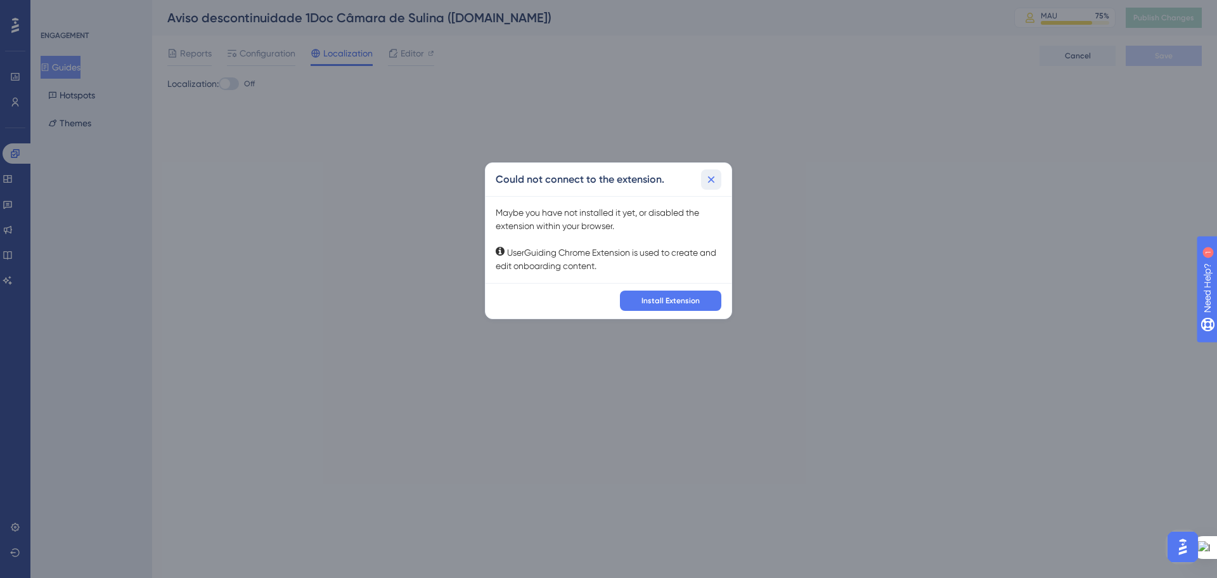
click at [709, 183] on icon at bounding box center [711, 179] width 13 height 13
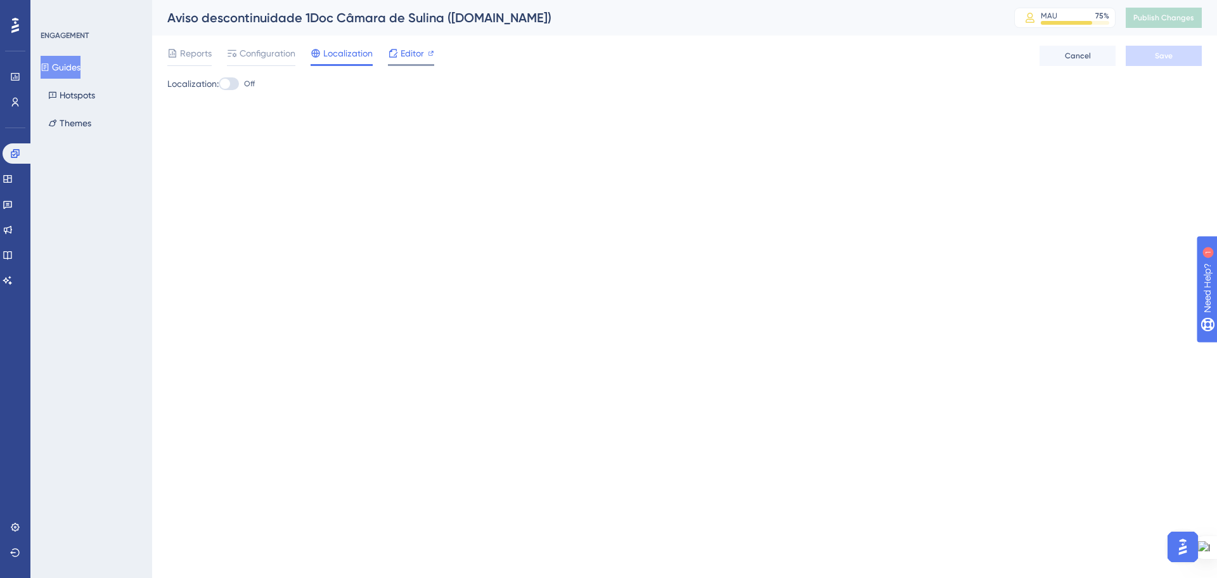
click at [401, 59] on span "Editor" at bounding box center [412, 53] width 23 height 15
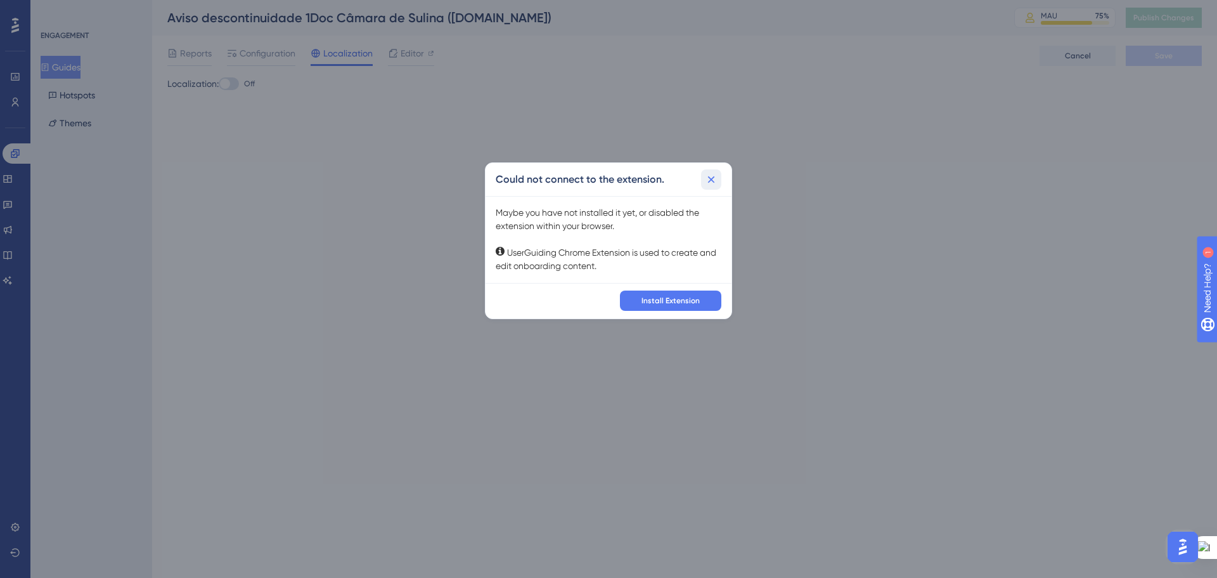
click at [710, 183] on icon at bounding box center [711, 179] width 13 height 13
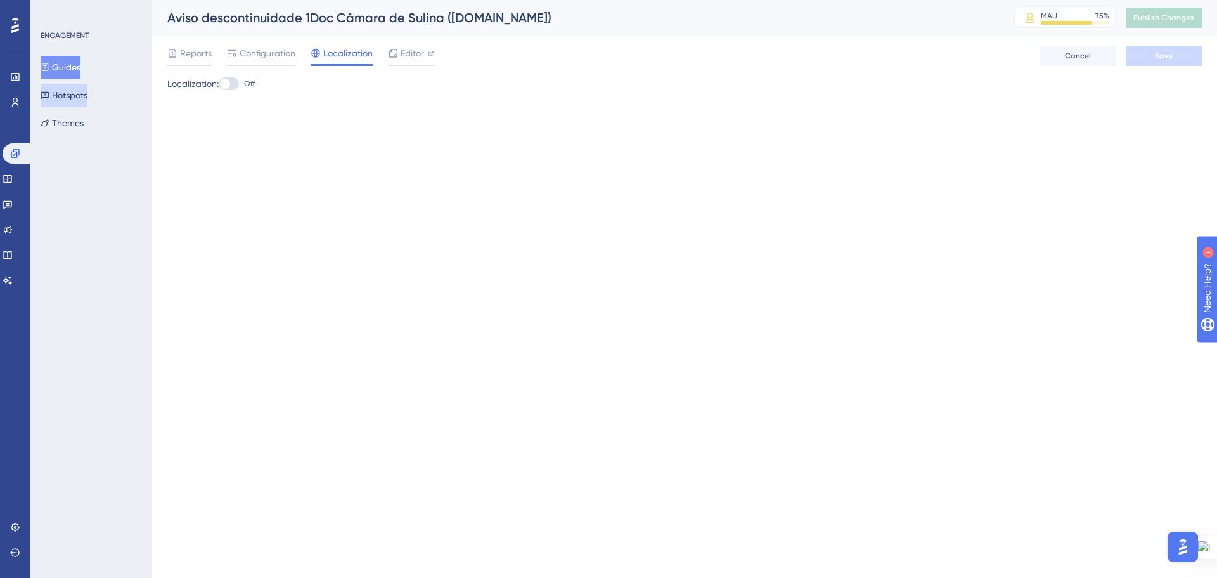
drag, startPoint x: 80, startPoint y: 61, endPoint x: 85, endPoint y: 84, distance: 23.4
click at [80, 61] on button "Guides" at bounding box center [61, 67] width 40 height 23
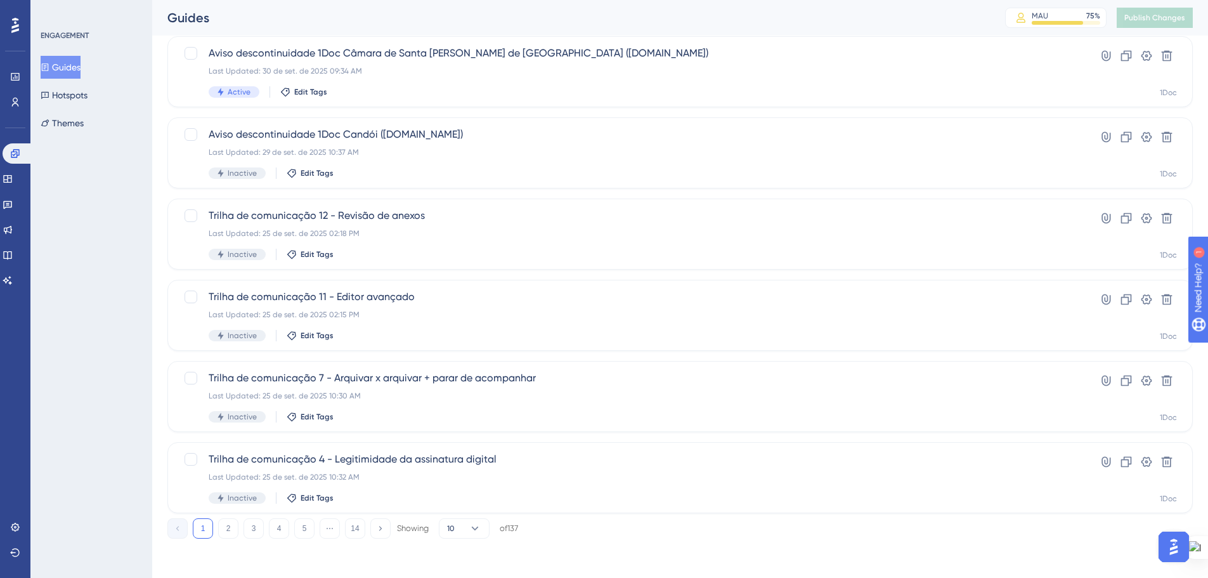
scroll to position [406, 0]
click at [229, 521] on button "2" at bounding box center [228, 527] width 20 height 20
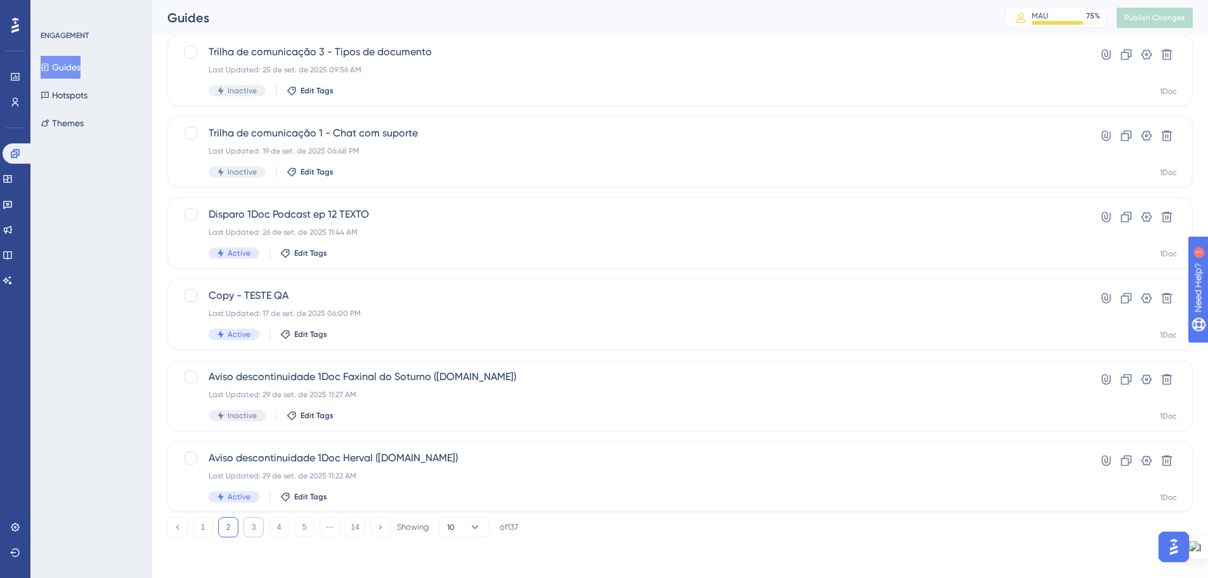
click at [259, 519] on button "3" at bounding box center [253, 527] width 20 height 20
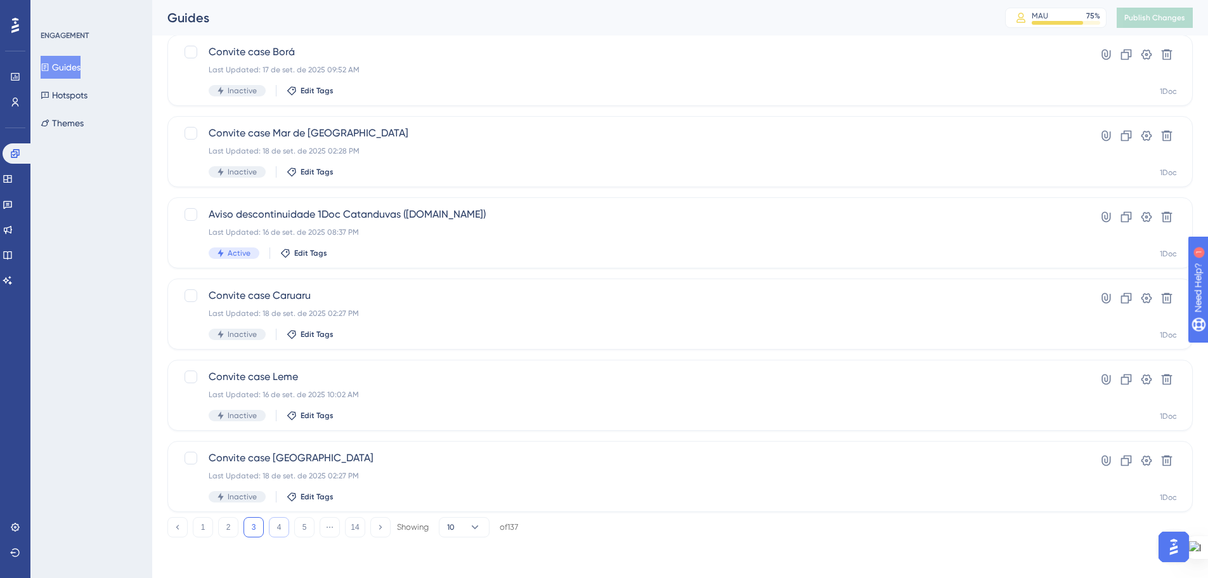
click at [277, 524] on button "4" at bounding box center [279, 527] width 20 height 20
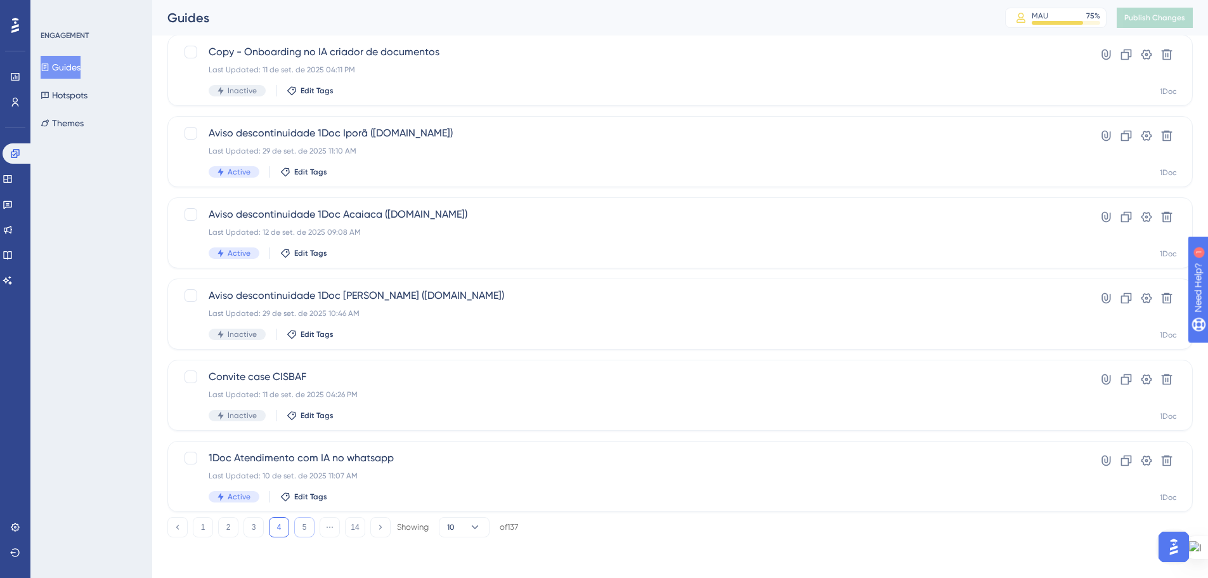
click at [306, 528] on button "5" at bounding box center [304, 527] width 20 height 20
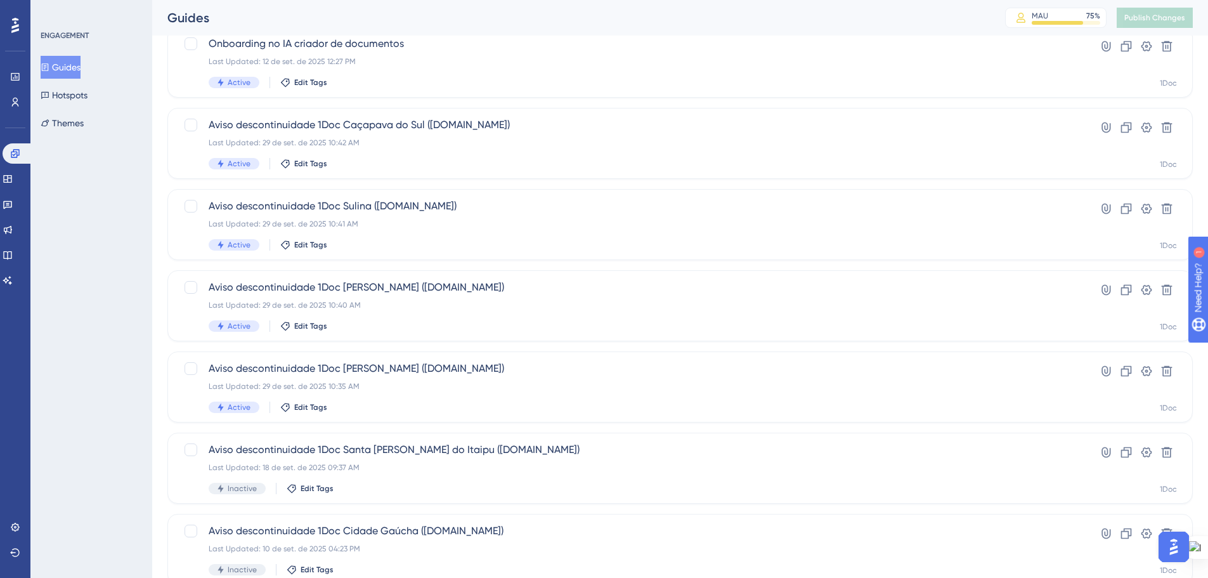
scroll to position [89, 0]
click at [346, 287] on span "Aviso descontinuidade 1Doc Agudo (Gov.br)" at bounding box center [629, 287] width 841 height 15
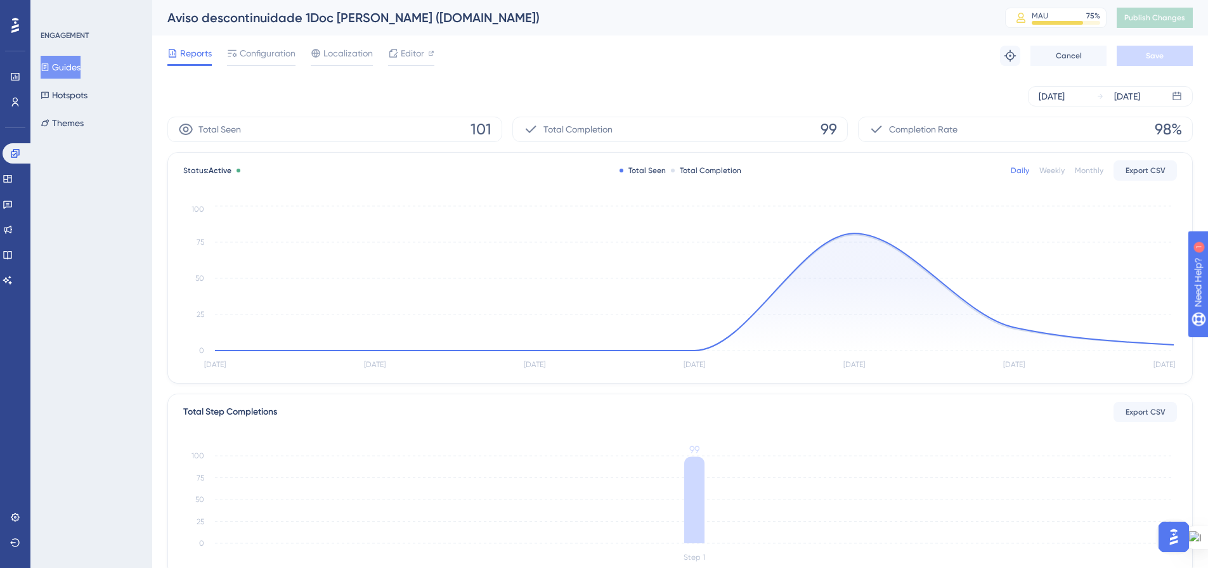
click at [79, 63] on button "Guides" at bounding box center [61, 67] width 40 height 23
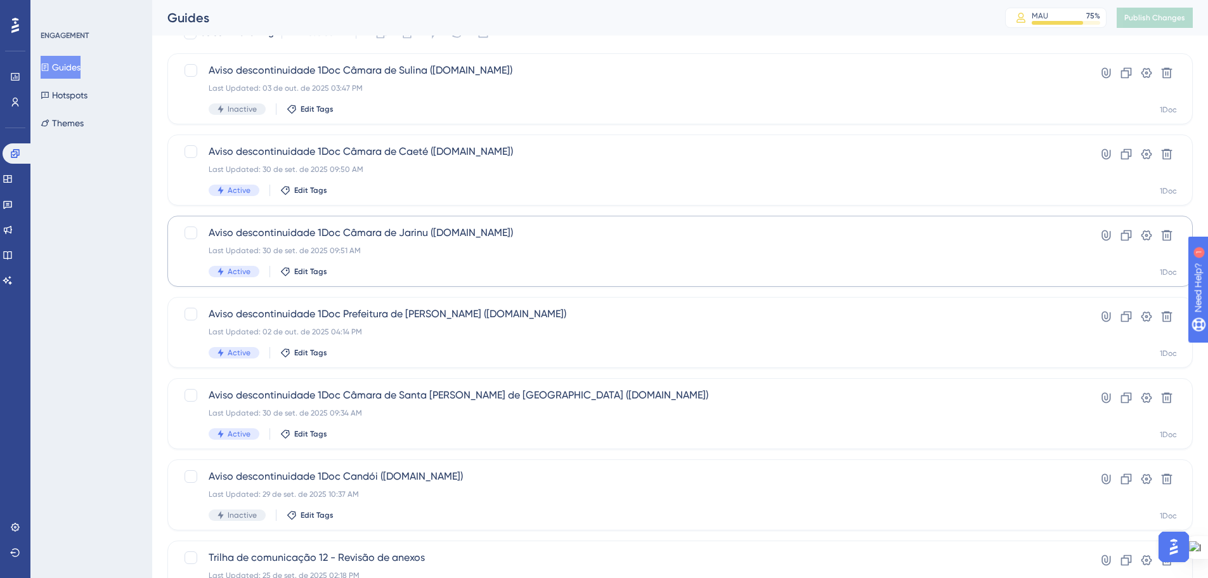
scroll to position [127, 0]
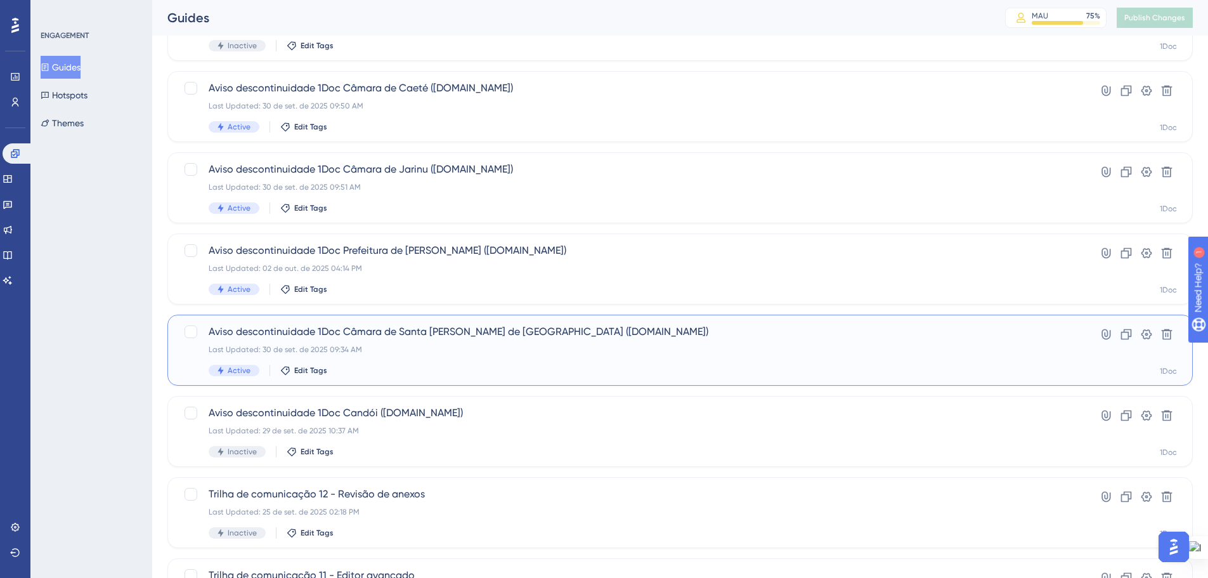
click at [407, 350] on div "Last Updated: 30 de set. de 2025 09:34 AM" at bounding box center [629, 349] width 841 height 10
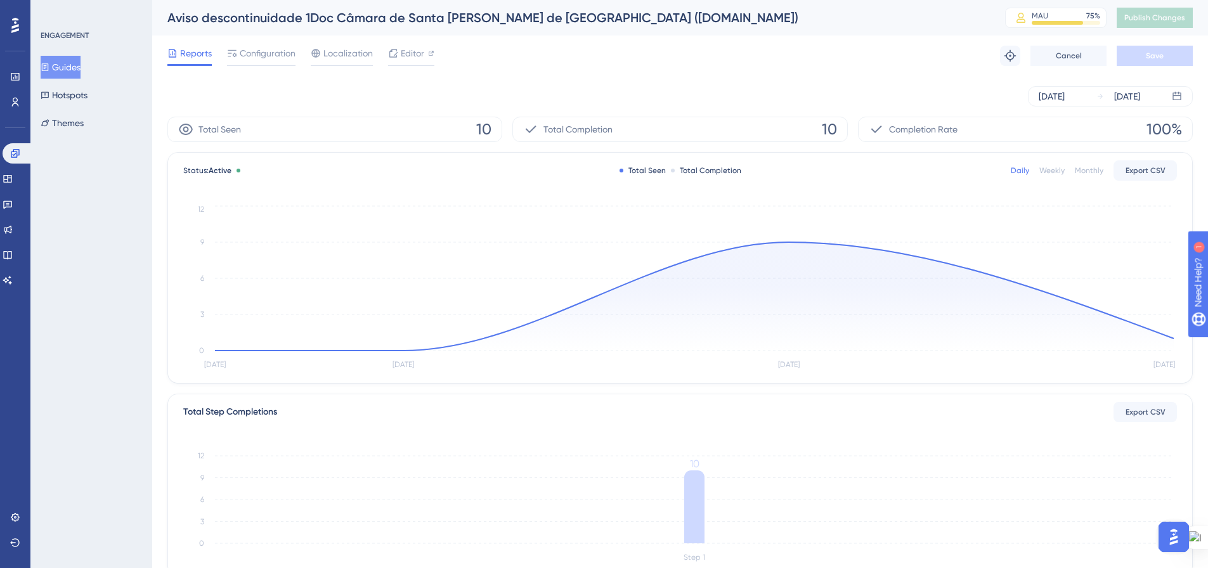
click at [74, 67] on button "Guides" at bounding box center [61, 67] width 40 height 23
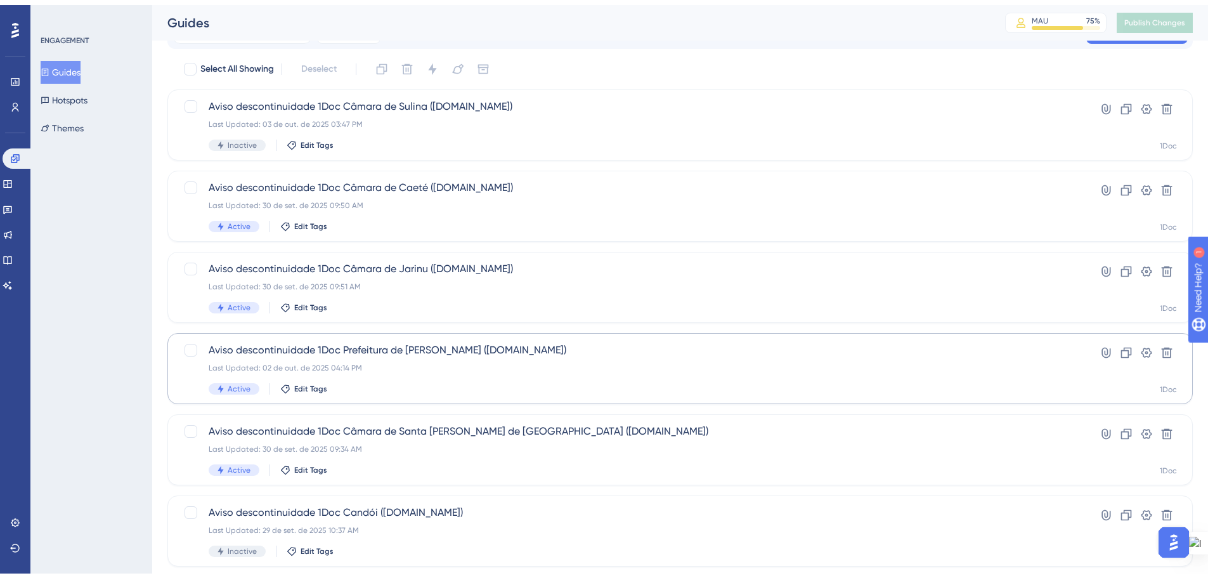
scroll to position [63, 0]
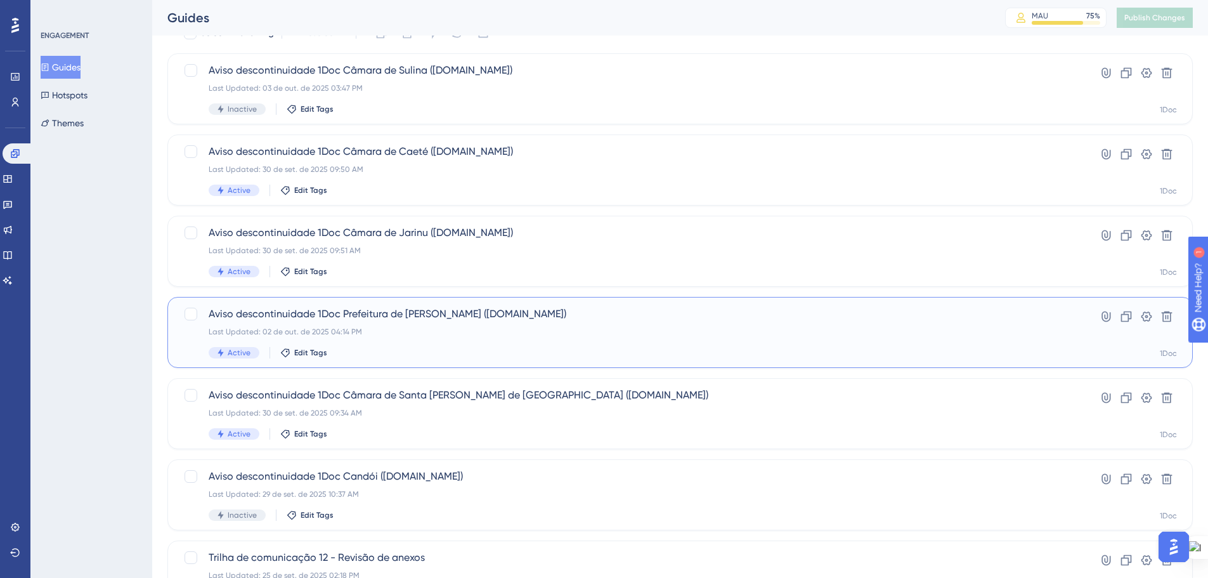
click at [423, 342] on div "Aviso descontinuidade 1Doc Prefeitura de Júlio Castilhos (Gov.br) Last Updated:…" at bounding box center [629, 332] width 841 height 52
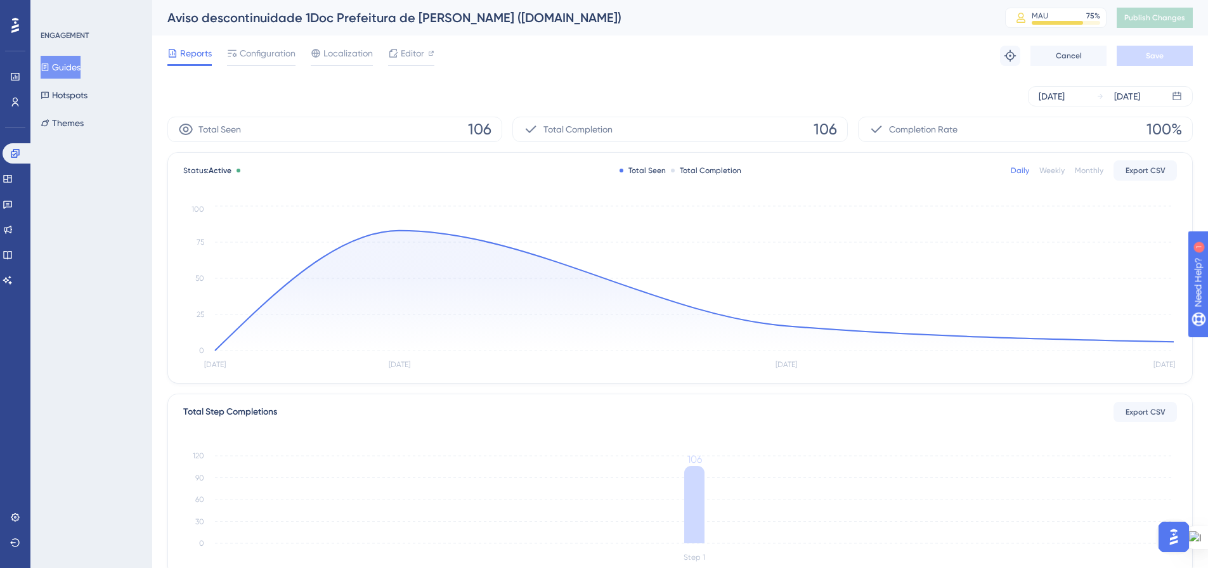
click at [57, 69] on button "Guides" at bounding box center [61, 67] width 40 height 23
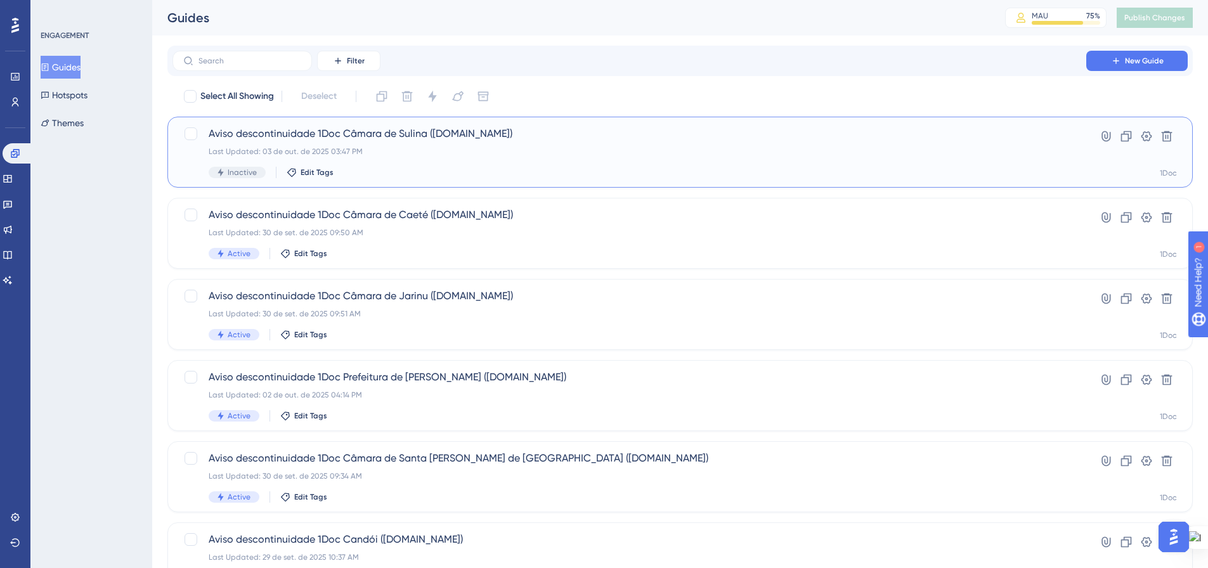
click at [394, 148] on div "Last Updated: 03 de out. de 2025 03:47 PM" at bounding box center [629, 151] width 841 height 10
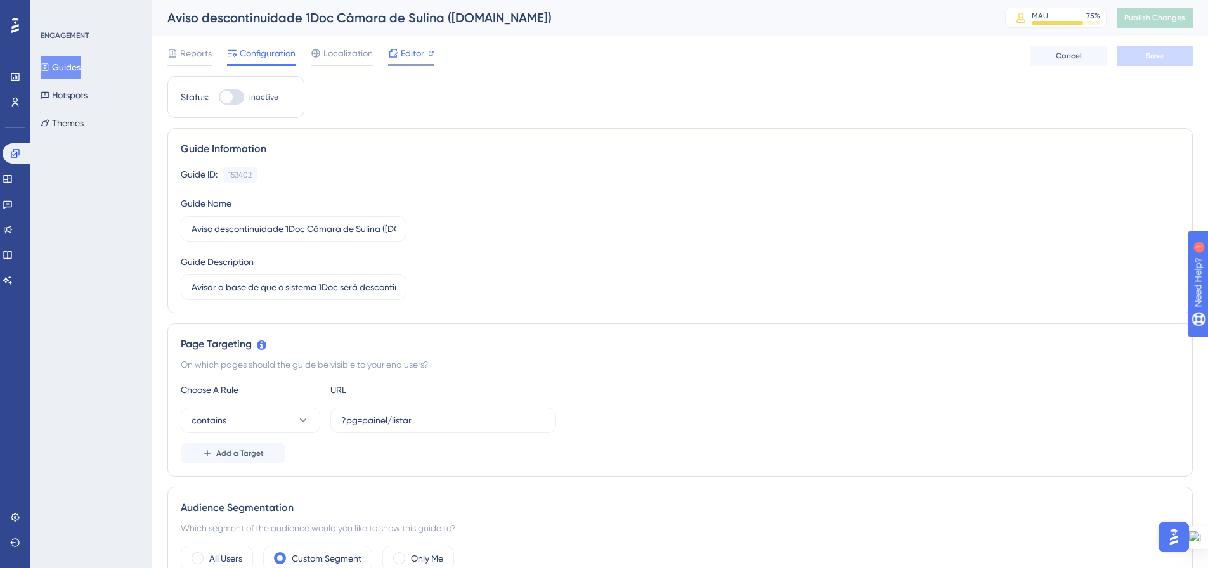
click at [401, 55] on span "Editor" at bounding box center [412, 53] width 23 height 15
